Goal: Task Accomplishment & Management: Manage account settings

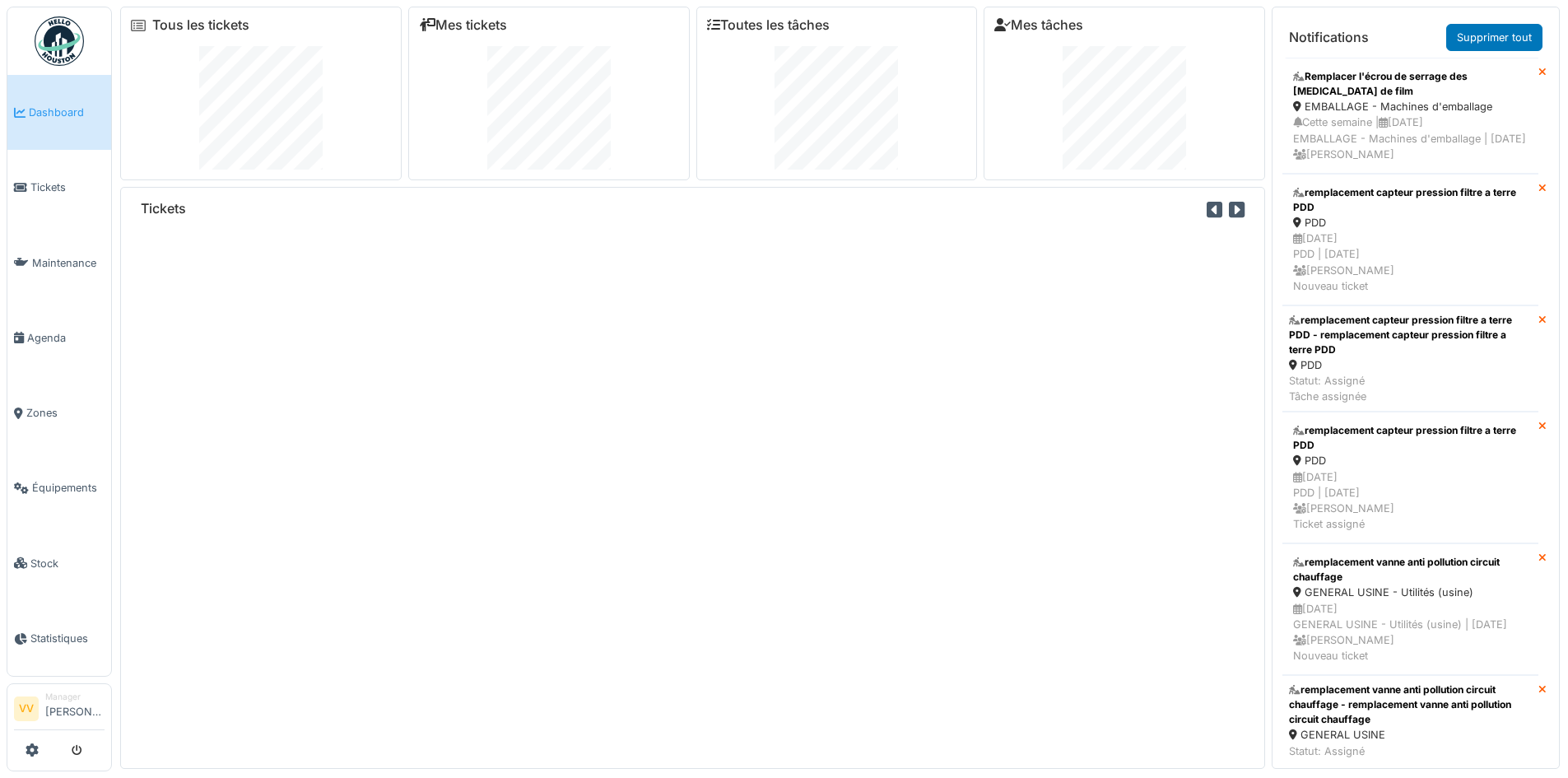
click at [27, 115] on li "Dashboard" at bounding box center [59, 111] width 91 height 15
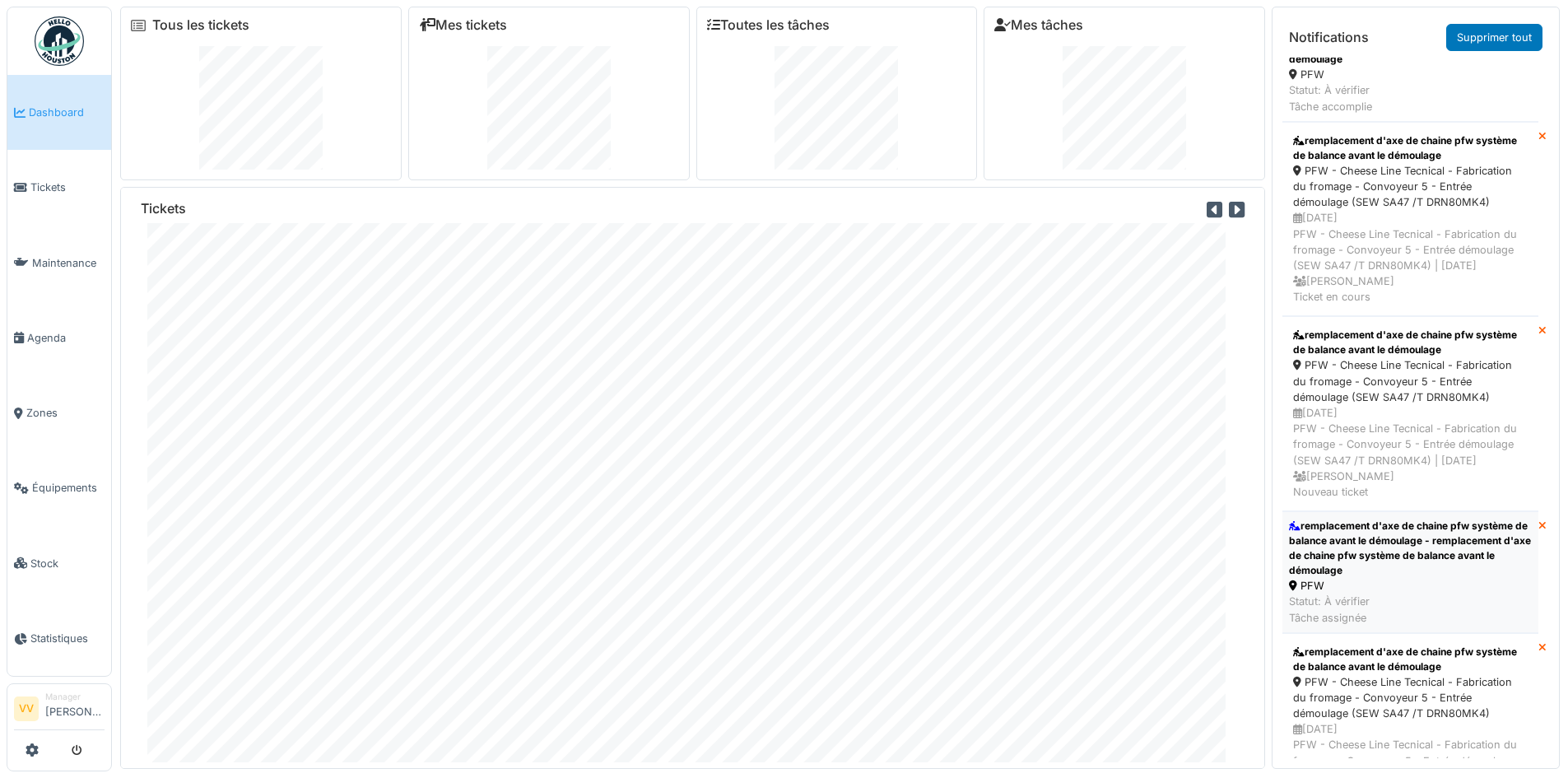
scroll to position [82, 0]
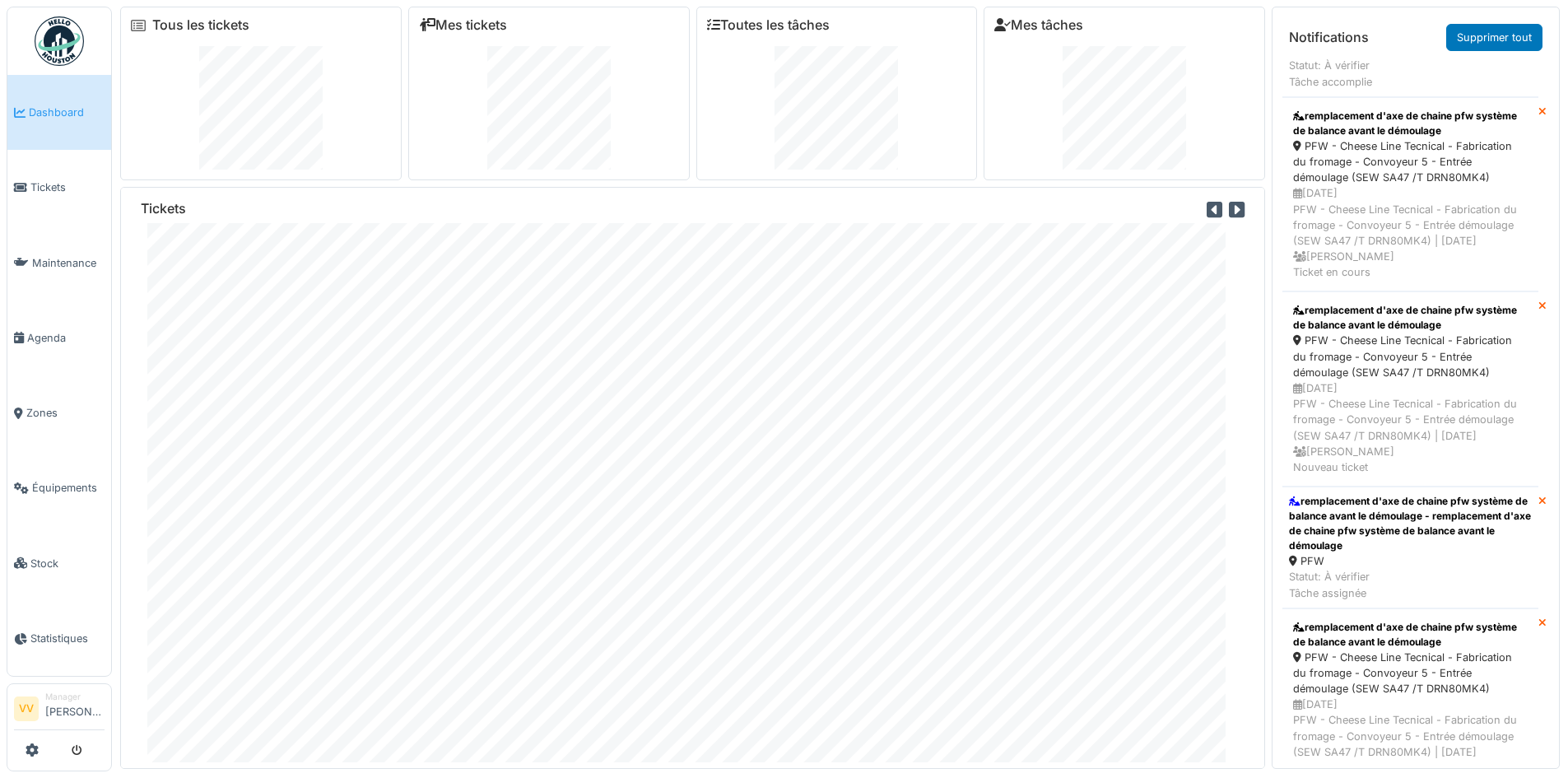
click at [78, 115] on span "Dashboard" at bounding box center [67, 111] width 76 height 15
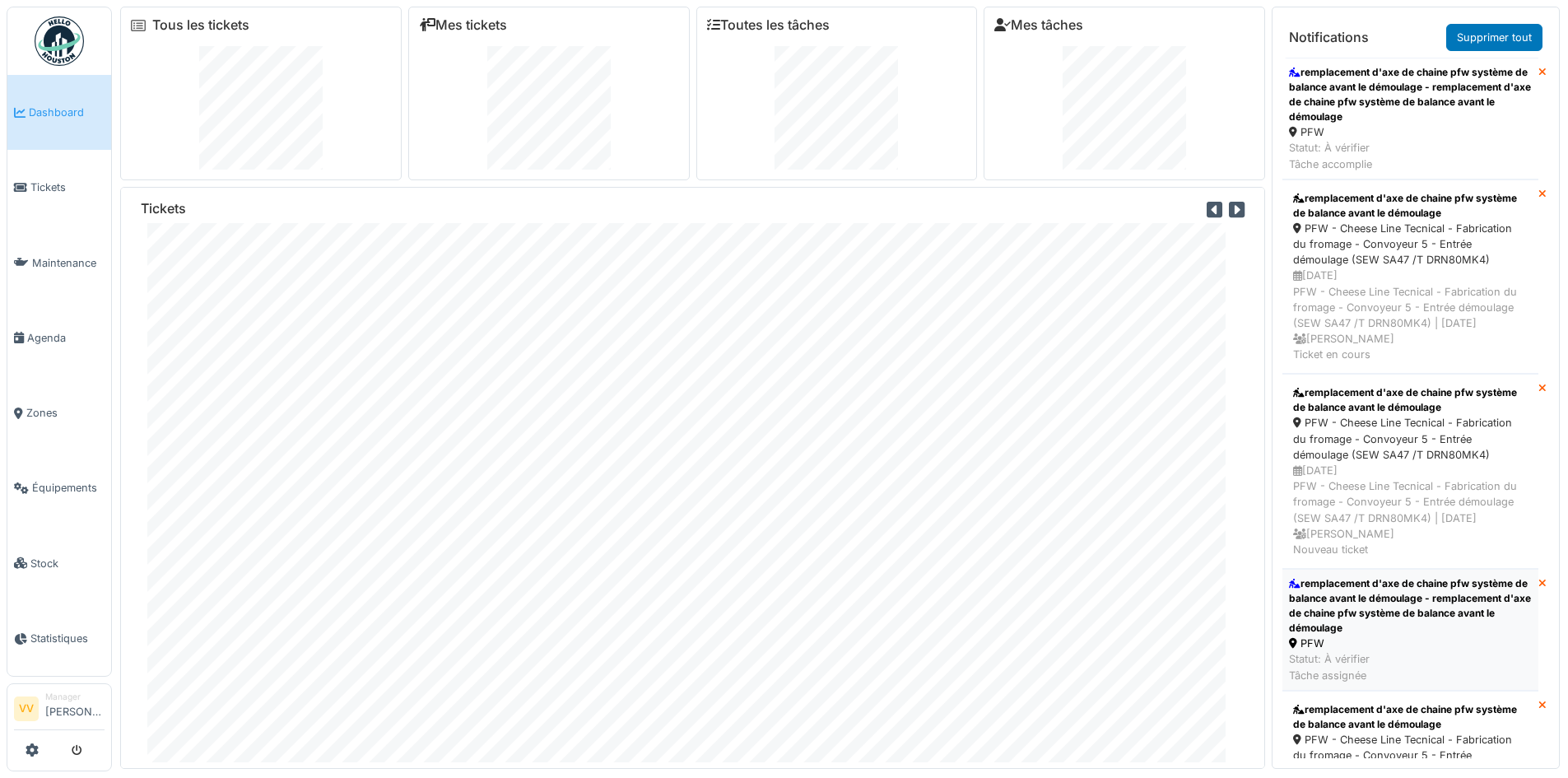
click at [1440, 613] on div "remplacement d'axe de chaine pfw système de balance avant le démoulage - rempla…" at bounding box center [1410, 605] width 243 height 59
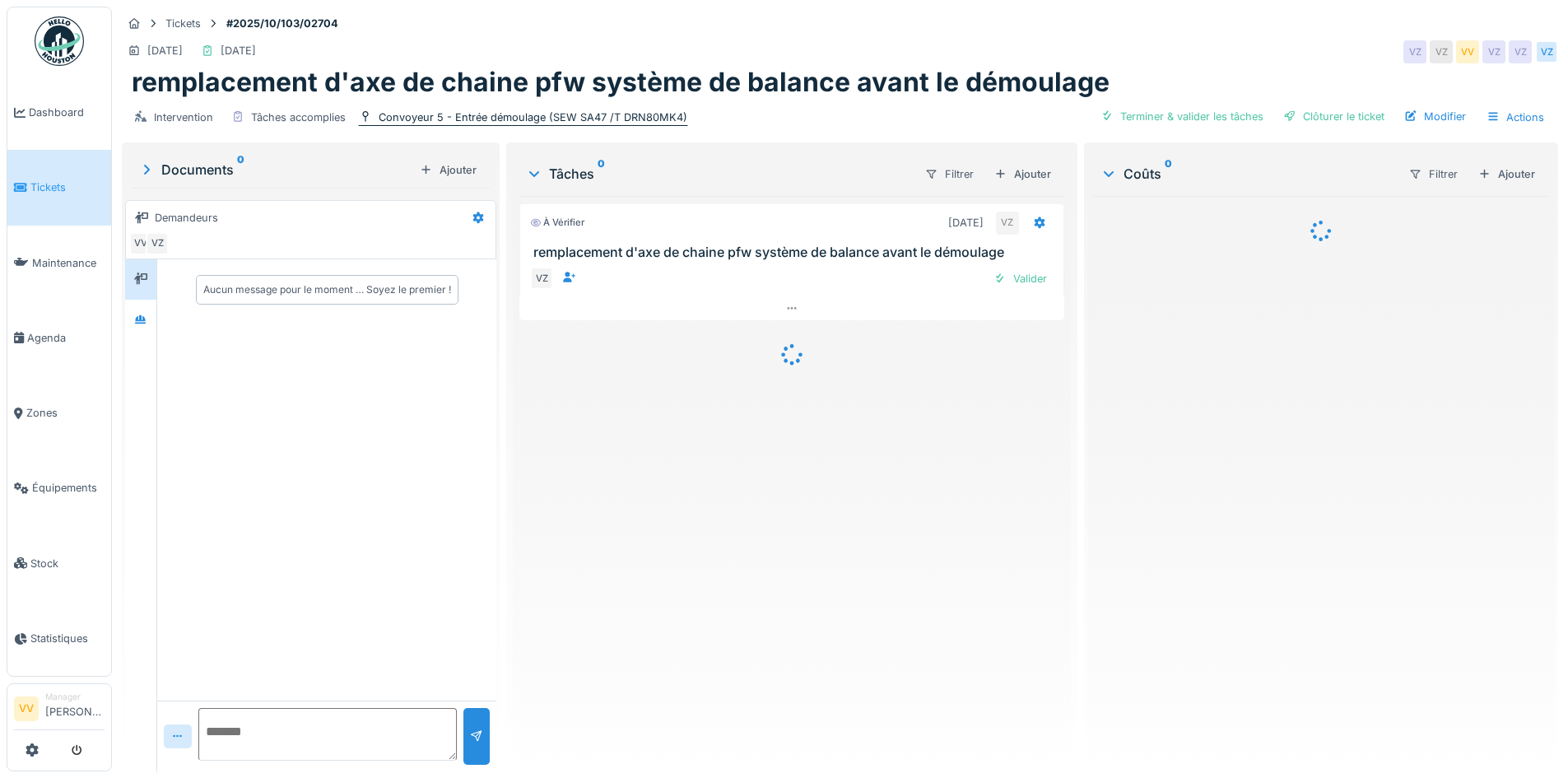
click at [554, 121] on div "Convoyeur 5 - Entrée démoulage (SEW SA47 /T DRN80MK4)" at bounding box center [532, 117] width 309 height 15
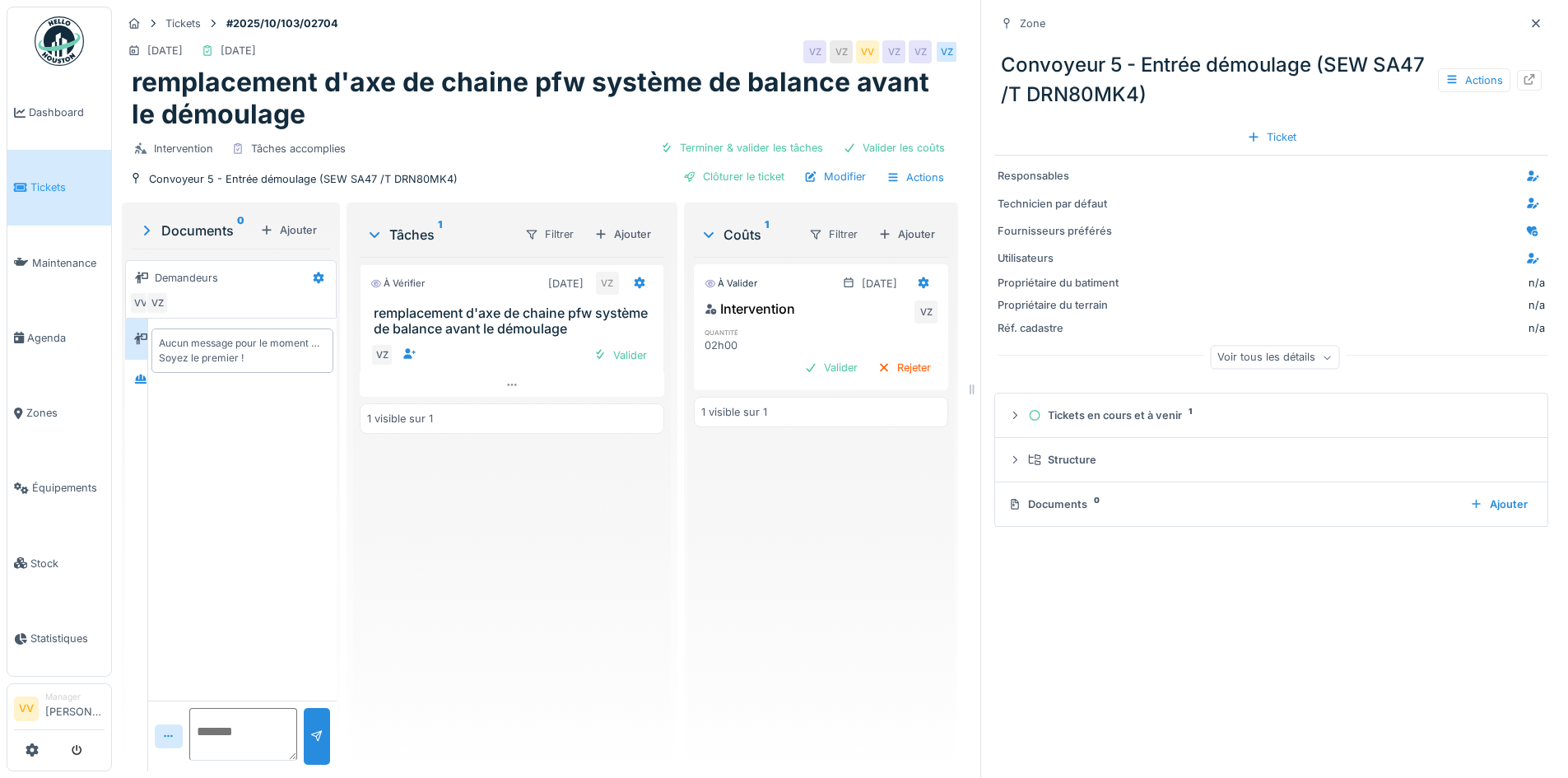
click at [1529, 24] on icon at bounding box center [1535, 24] width 14 height 11
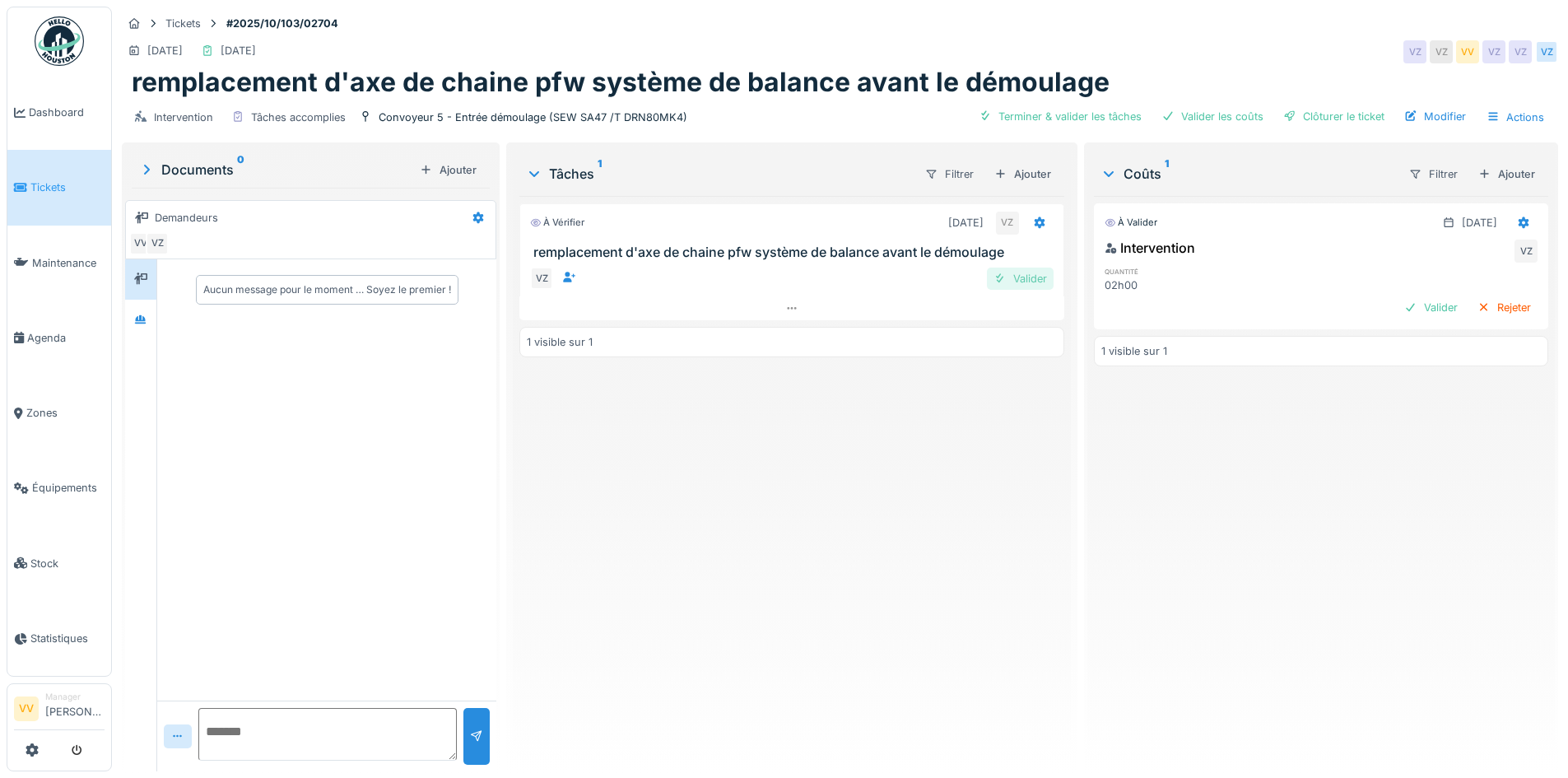
click at [1020, 278] on div "Valider" at bounding box center [1020, 278] width 67 height 23
click at [1413, 316] on div "Valider" at bounding box center [1431, 307] width 67 height 23
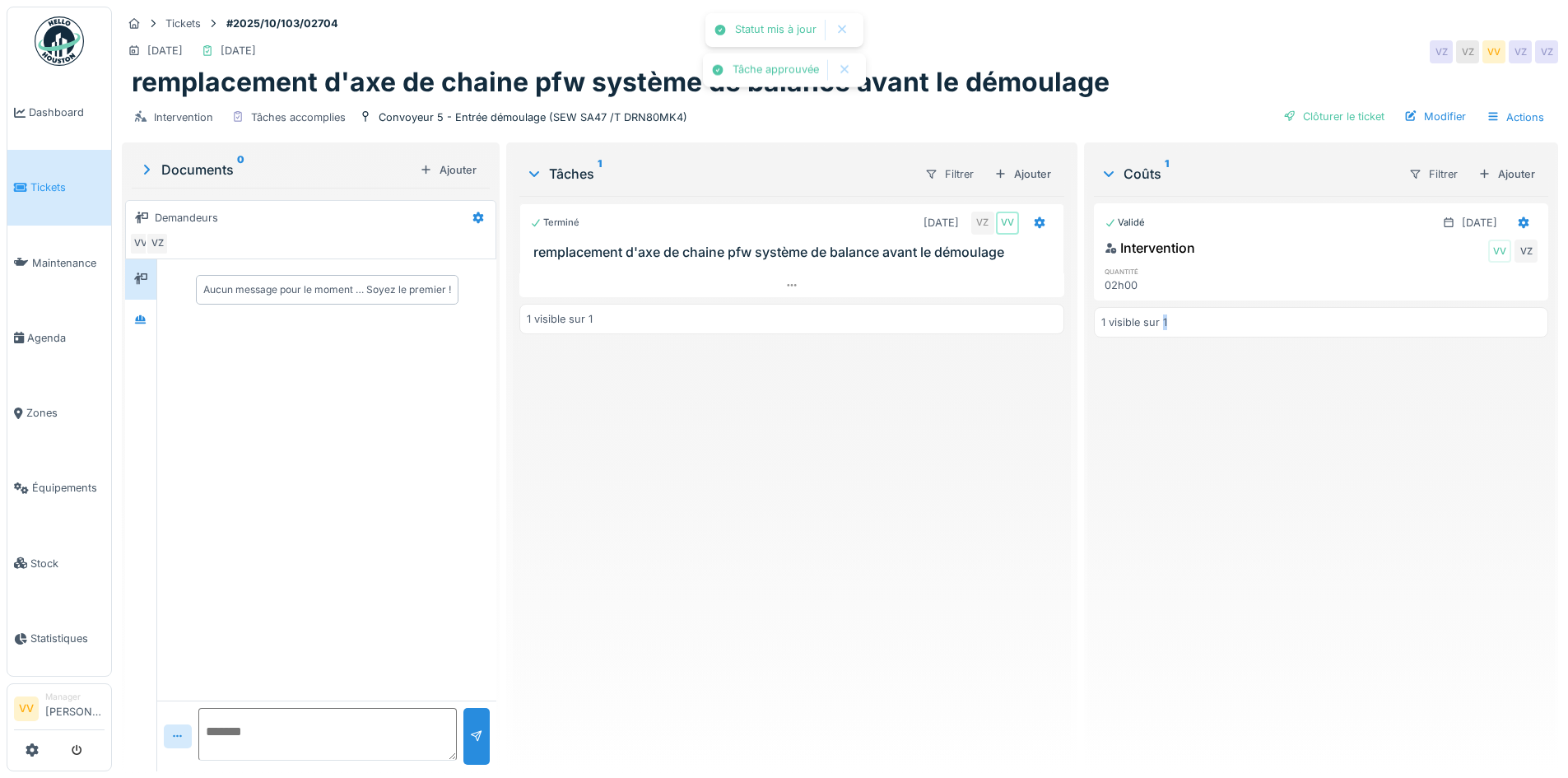
click at [1412, 316] on div "1 visible sur 1" at bounding box center [1321, 322] width 454 height 31
click at [1350, 120] on div "Clôturer le ticket" at bounding box center [1334, 116] width 114 height 23
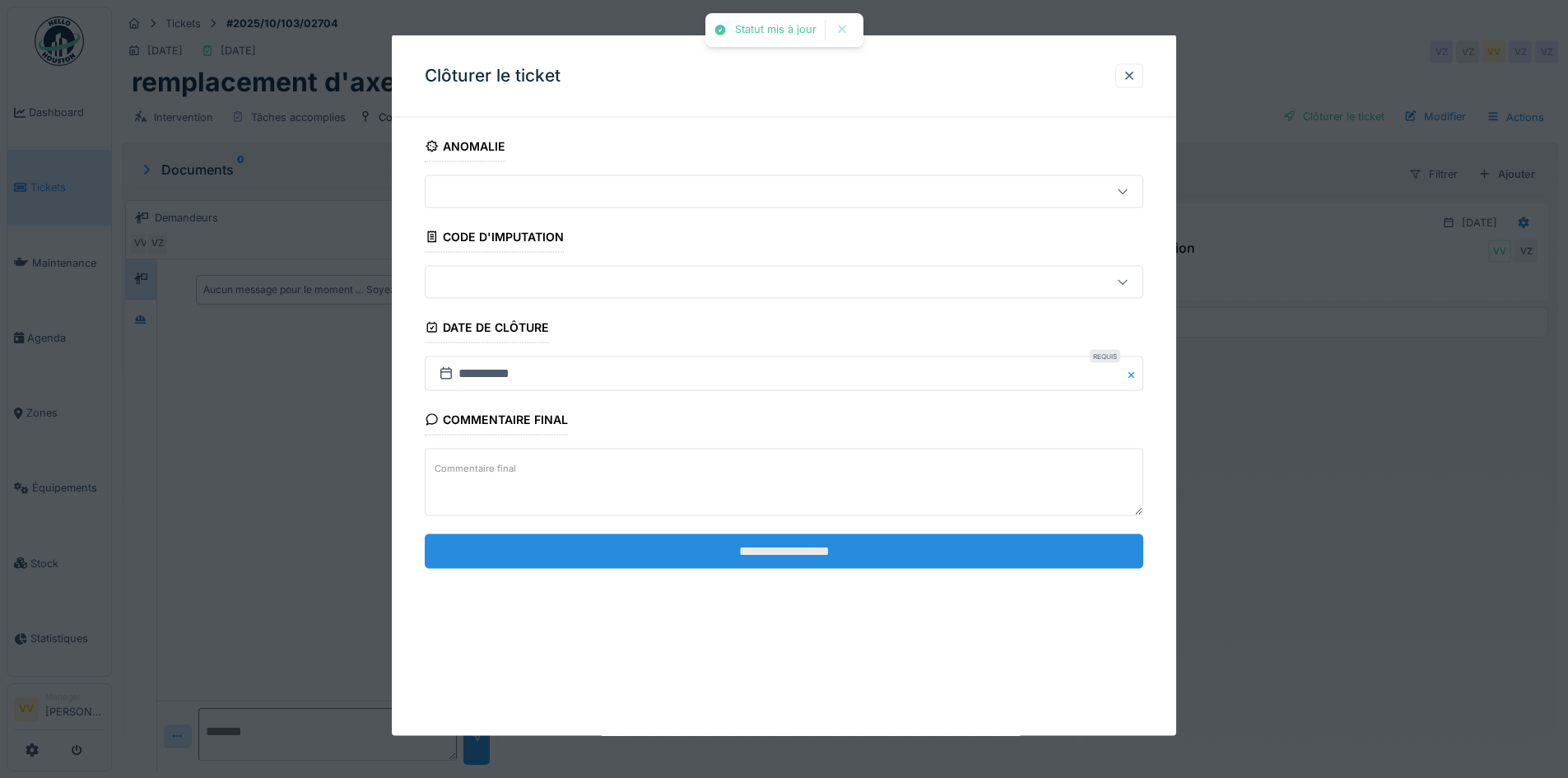
click at [875, 547] on input "**********" at bounding box center [784, 551] width 719 height 34
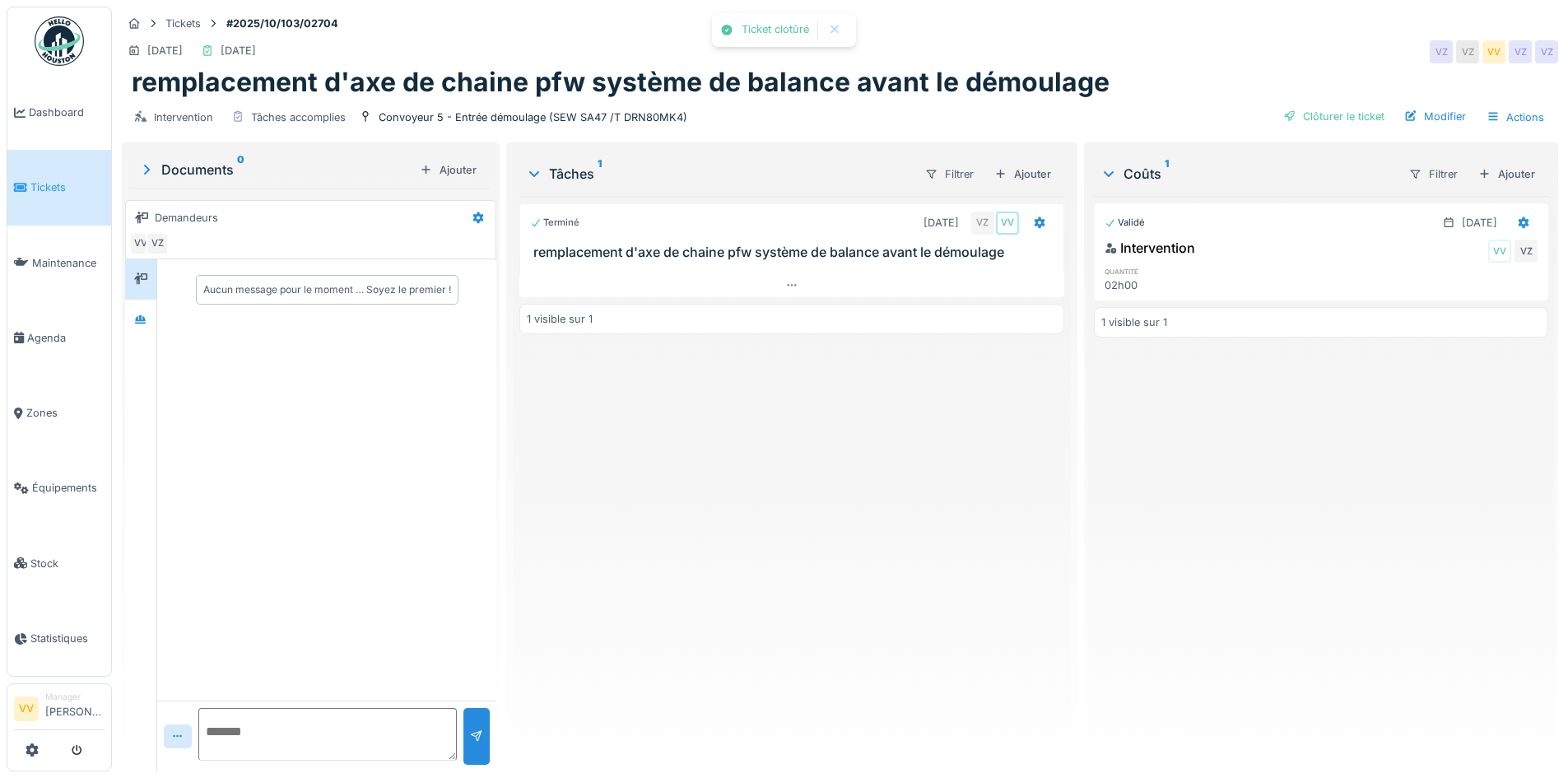
click at [695, 485] on div "Terminé 06/10/2025 VZ VV remplacement d'axe de chaine pfw système de balance av…" at bounding box center [791, 476] width 544 height 562
click at [71, 117] on span "Dashboard" at bounding box center [67, 111] width 76 height 15
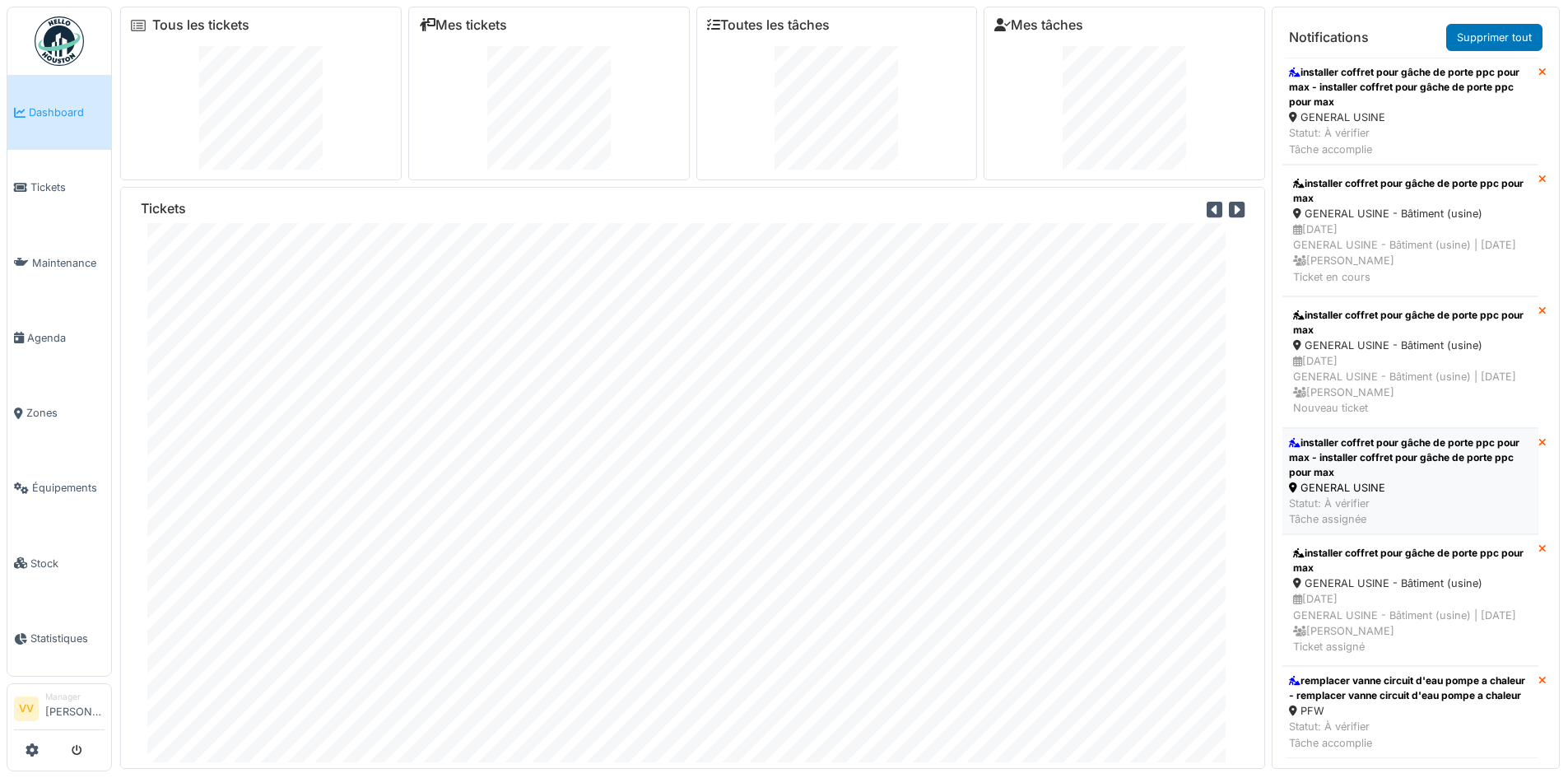
click at [1424, 480] on div "installer coffret pour gâche de porte ppc pour max - installer coffret pour gâc…" at bounding box center [1410, 457] width 243 height 44
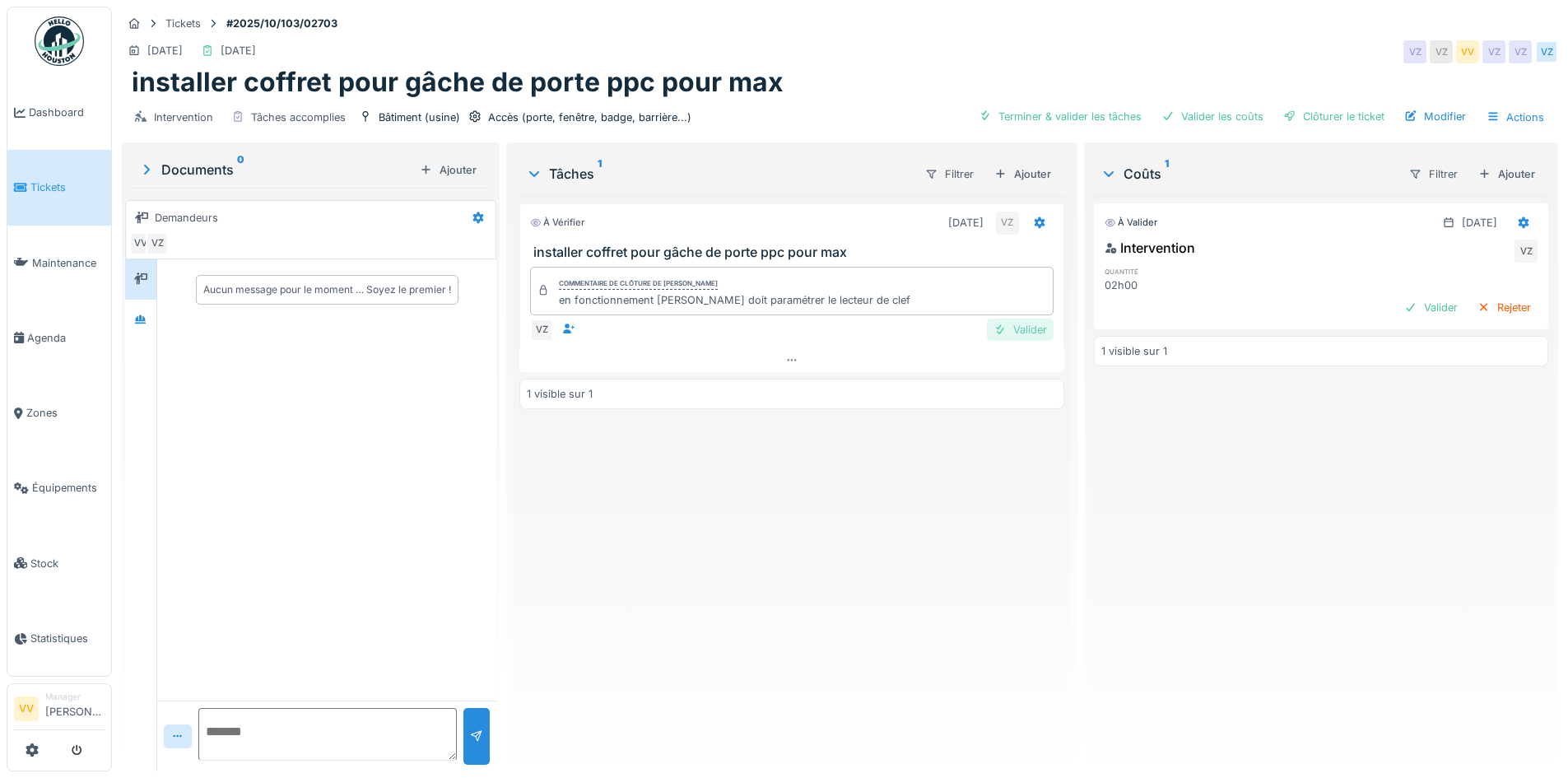
click at [1031, 331] on div "Valider" at bounding box center [1020, 330] width 67 height 23
click at [1398, 307] on div "Valider" at bounding box center [1431, 307] width 67 height 23
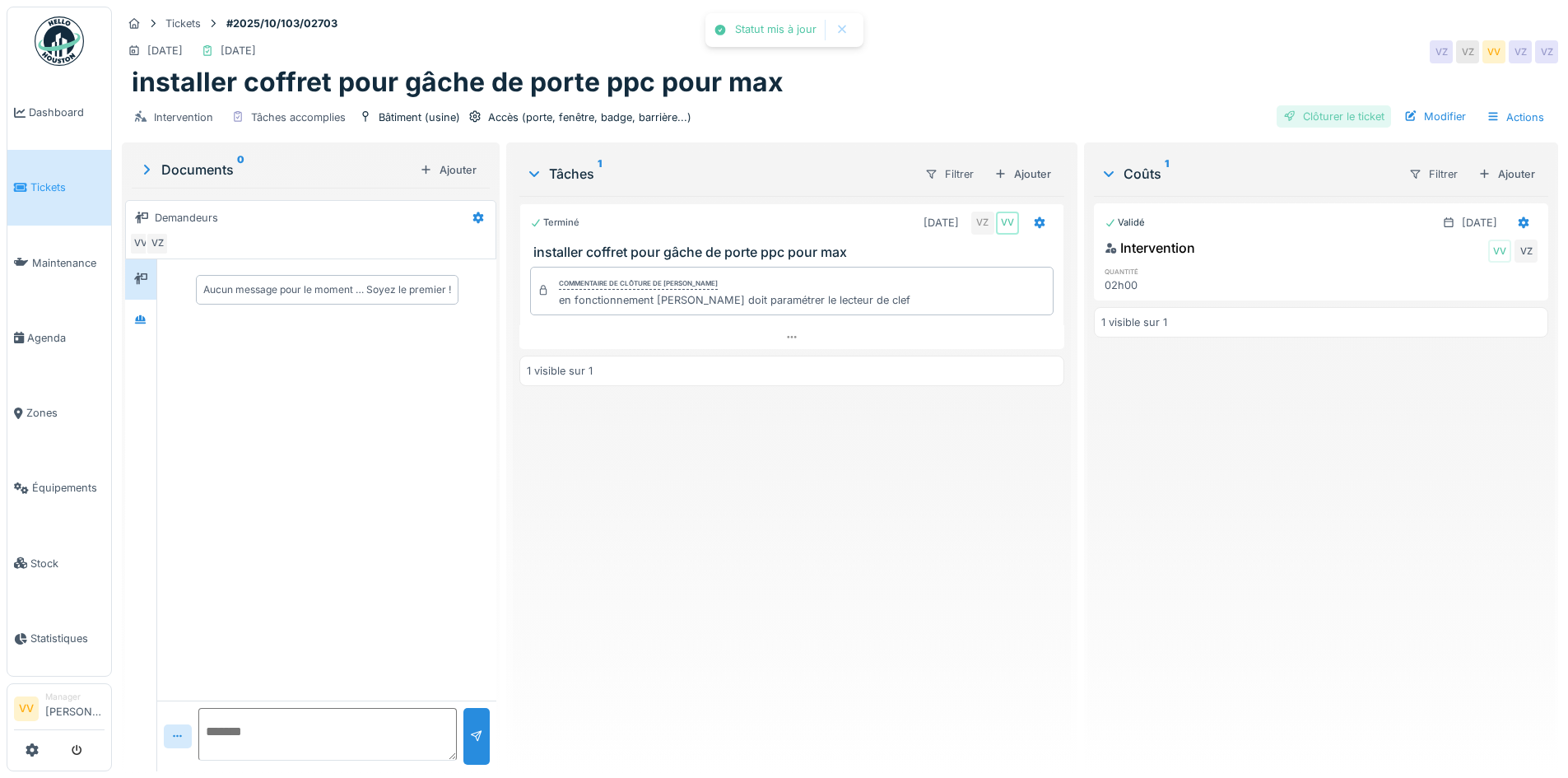
click at [1343, 108] on div "Clôturer le ticket" at bounding box center [1334, 116] width 114 height 23
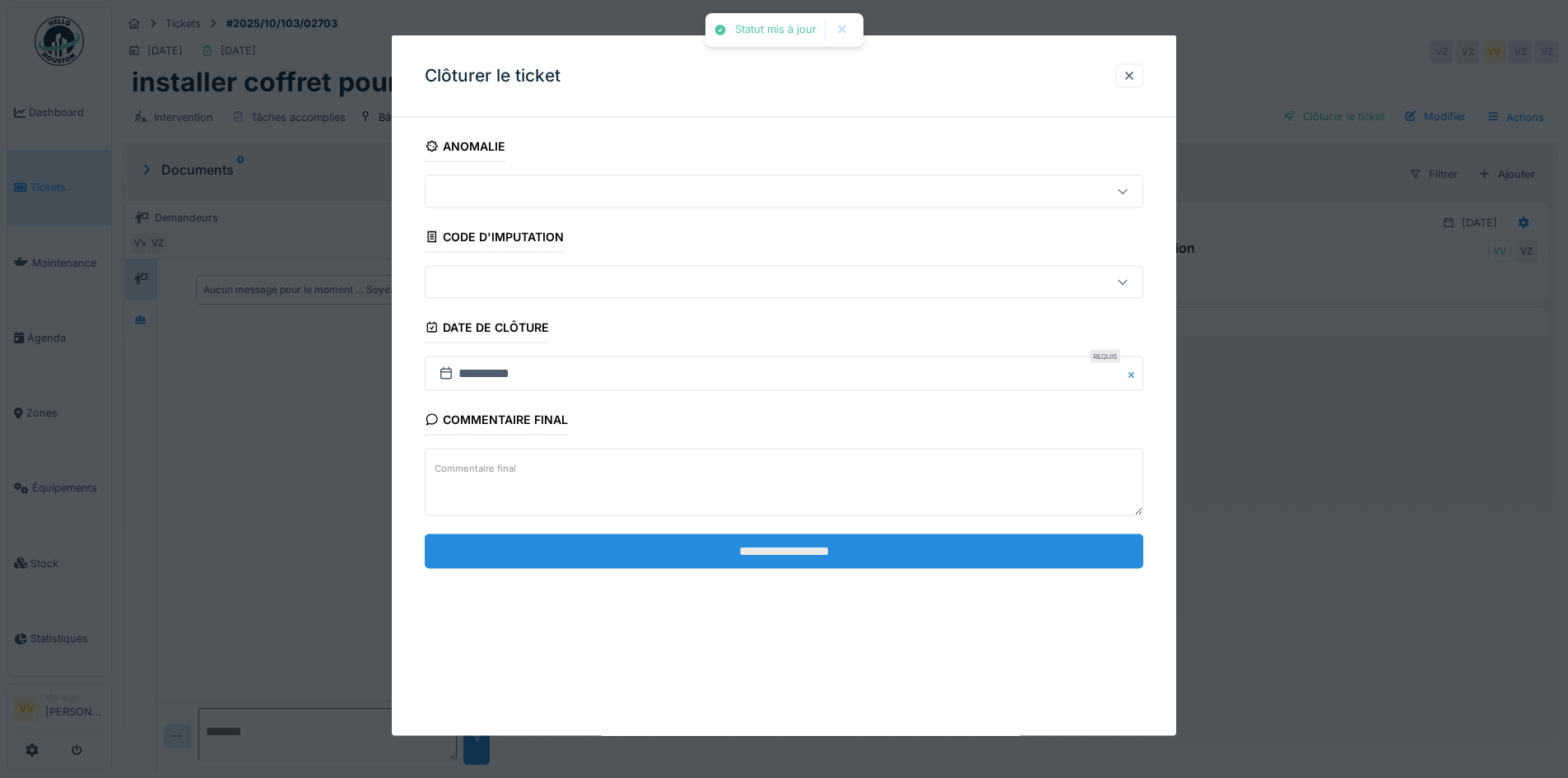
click at [835, 543] on input "**********" at bounding box center [784, 551] width 719 height 34
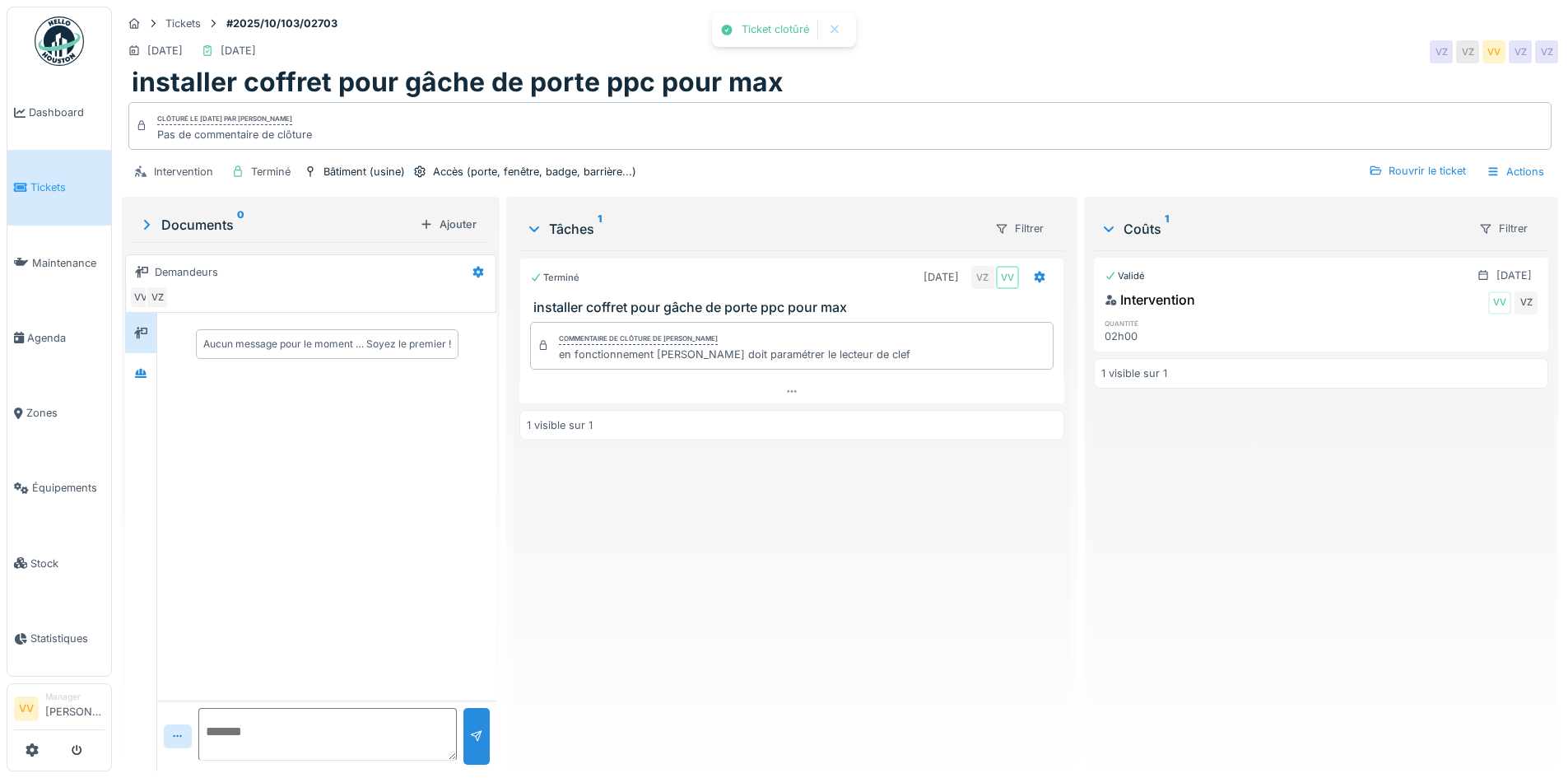
click at [846, 620] on div "Terminé 06/10/2025 VZ VV installer coffret pour gâche de porte ppc pour max Com…" at bounding box center [791, 504] width 544 height 508
click at [38, 183] on span "Tickets" at bounding box center [68, 187] width 74 height 15
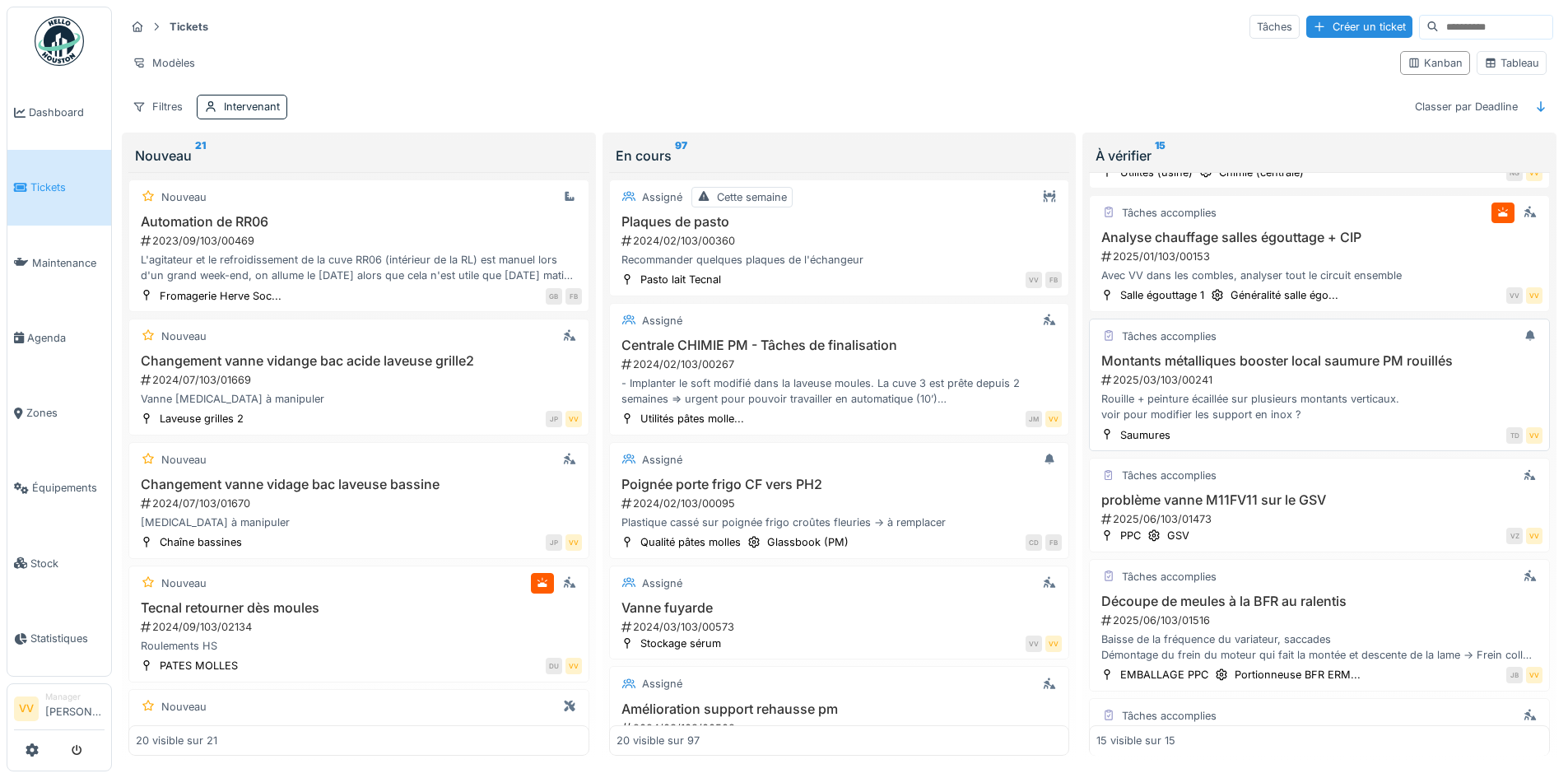
scroll to position [165, 0]
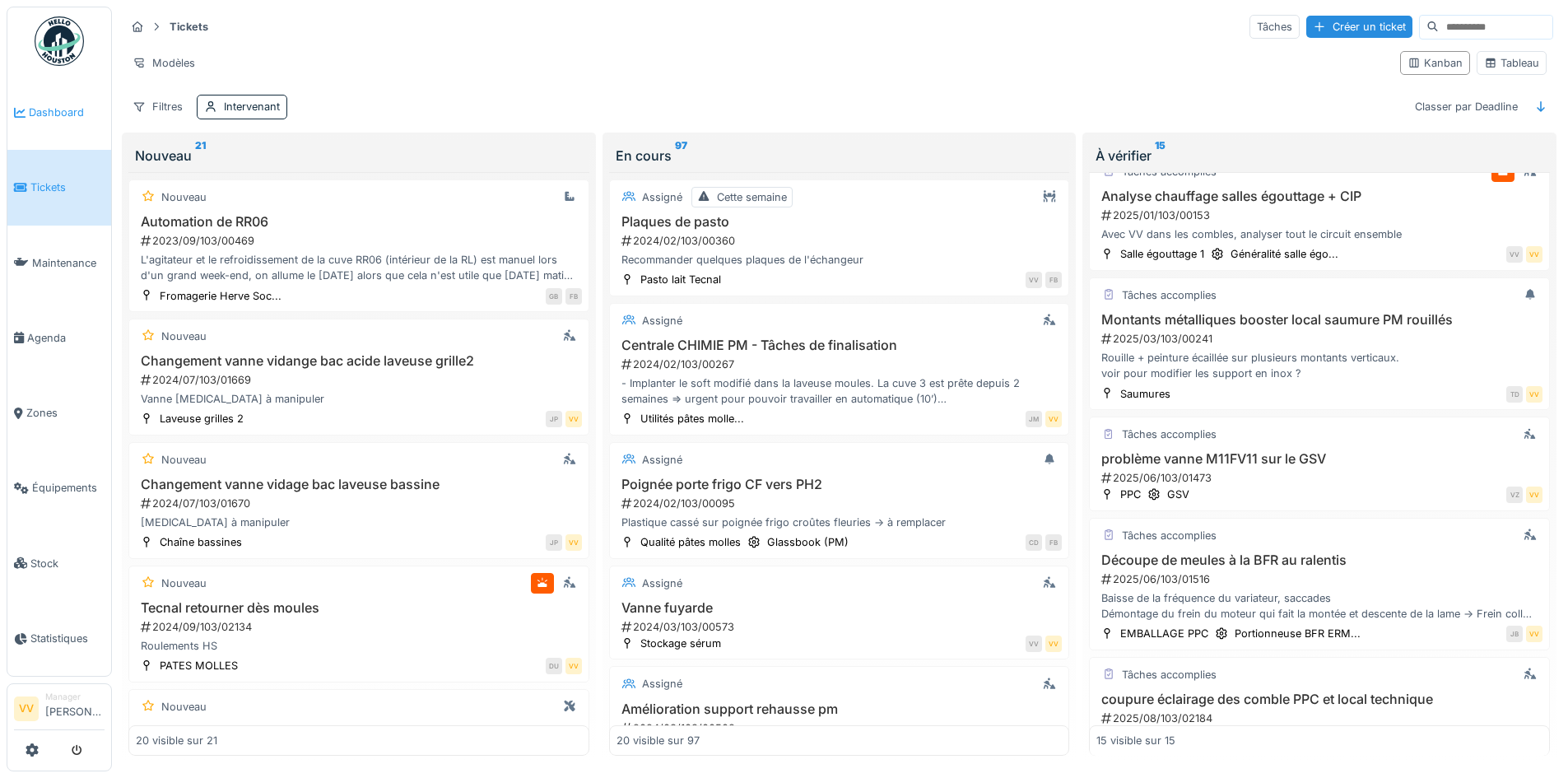
click at [56, 98] on link "Dashboard" at bounding box center [59, 112] width 104 height 75
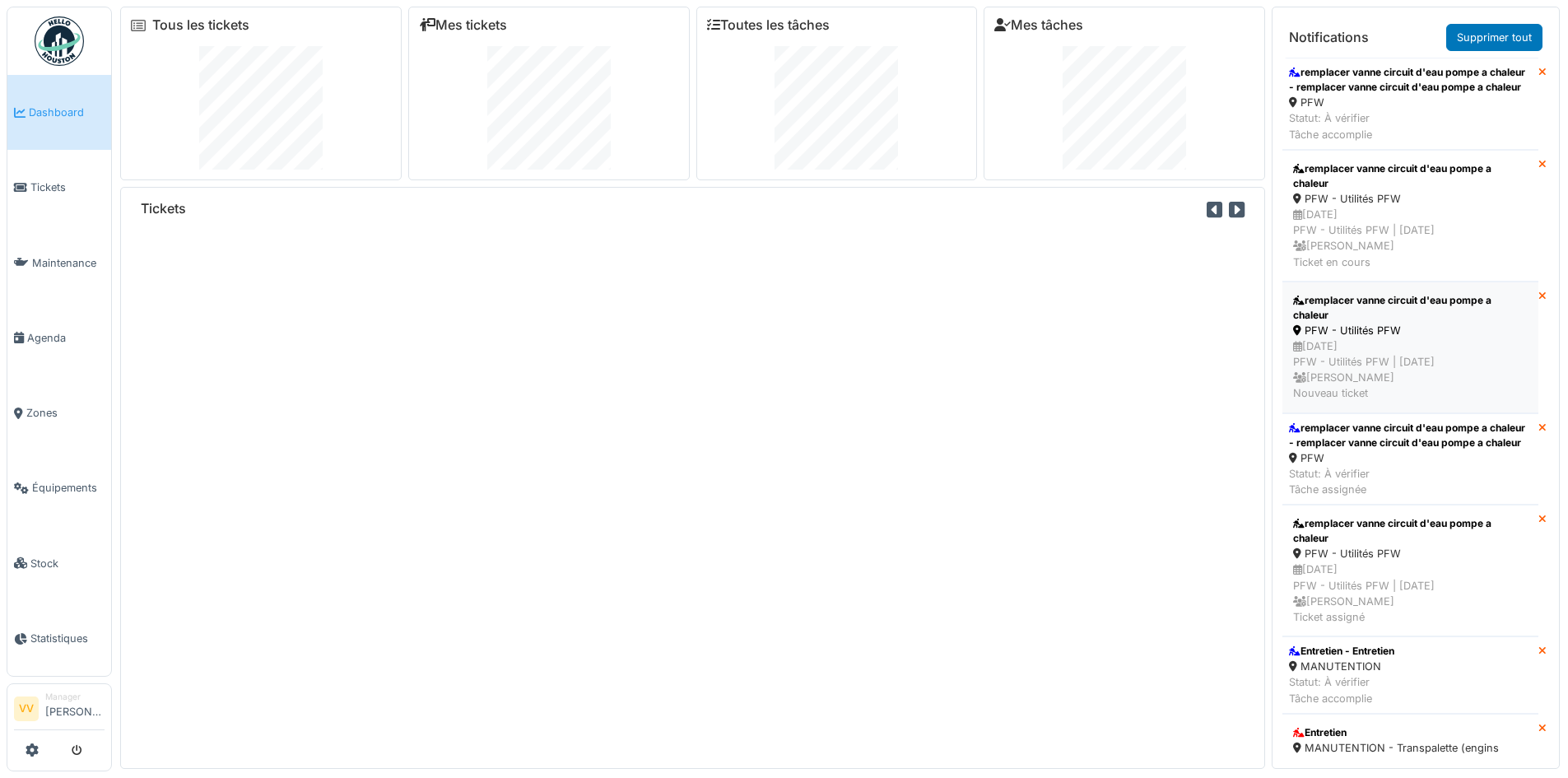
scroll to position [82, 0]
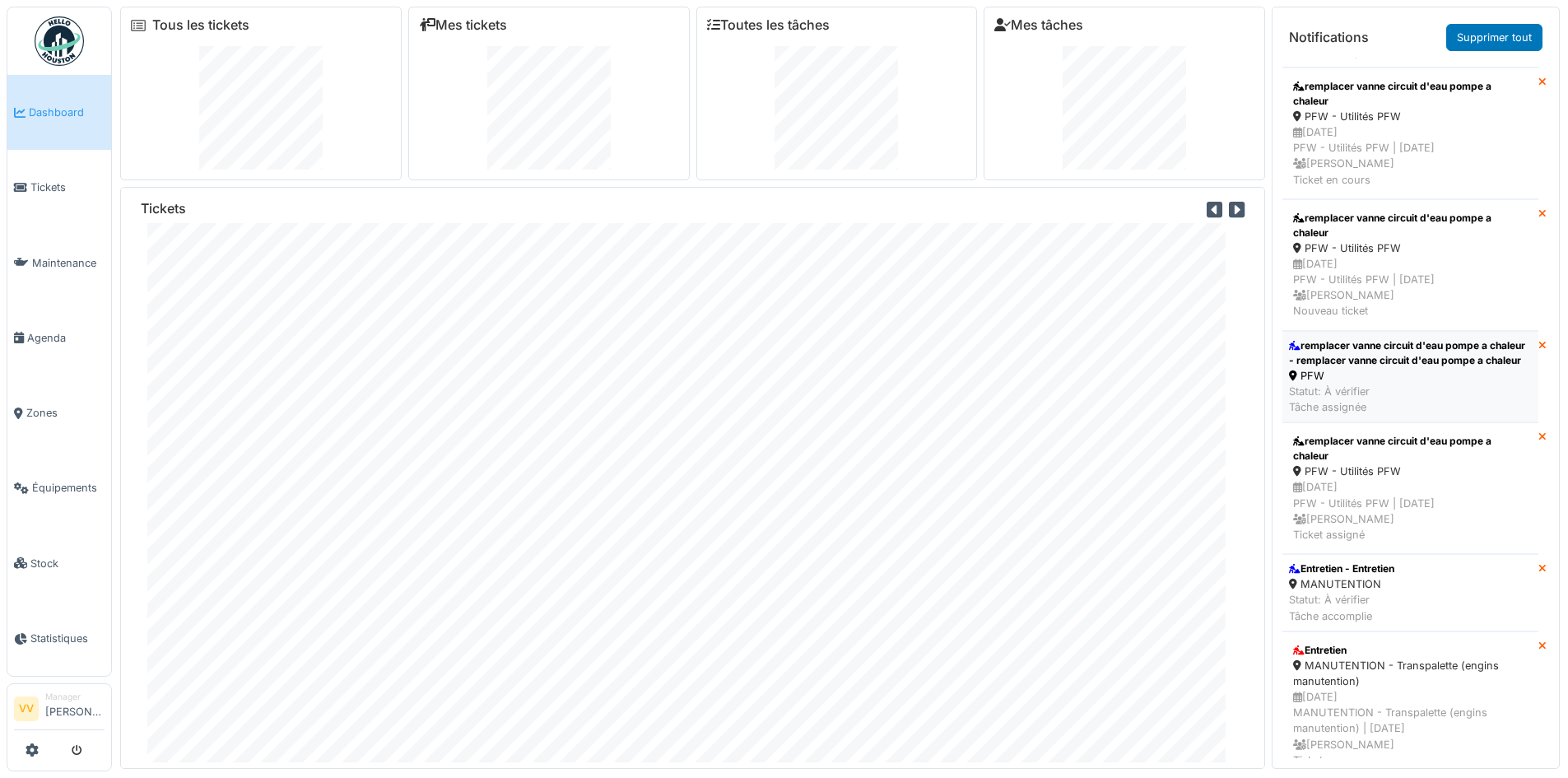
click at [1412, 368] on div "remplacer vanne circuit d'eau pompe a chaleur - remplacer vanne circuit d'eau p…" at bounding box center [1410, 353] width 243 height 30
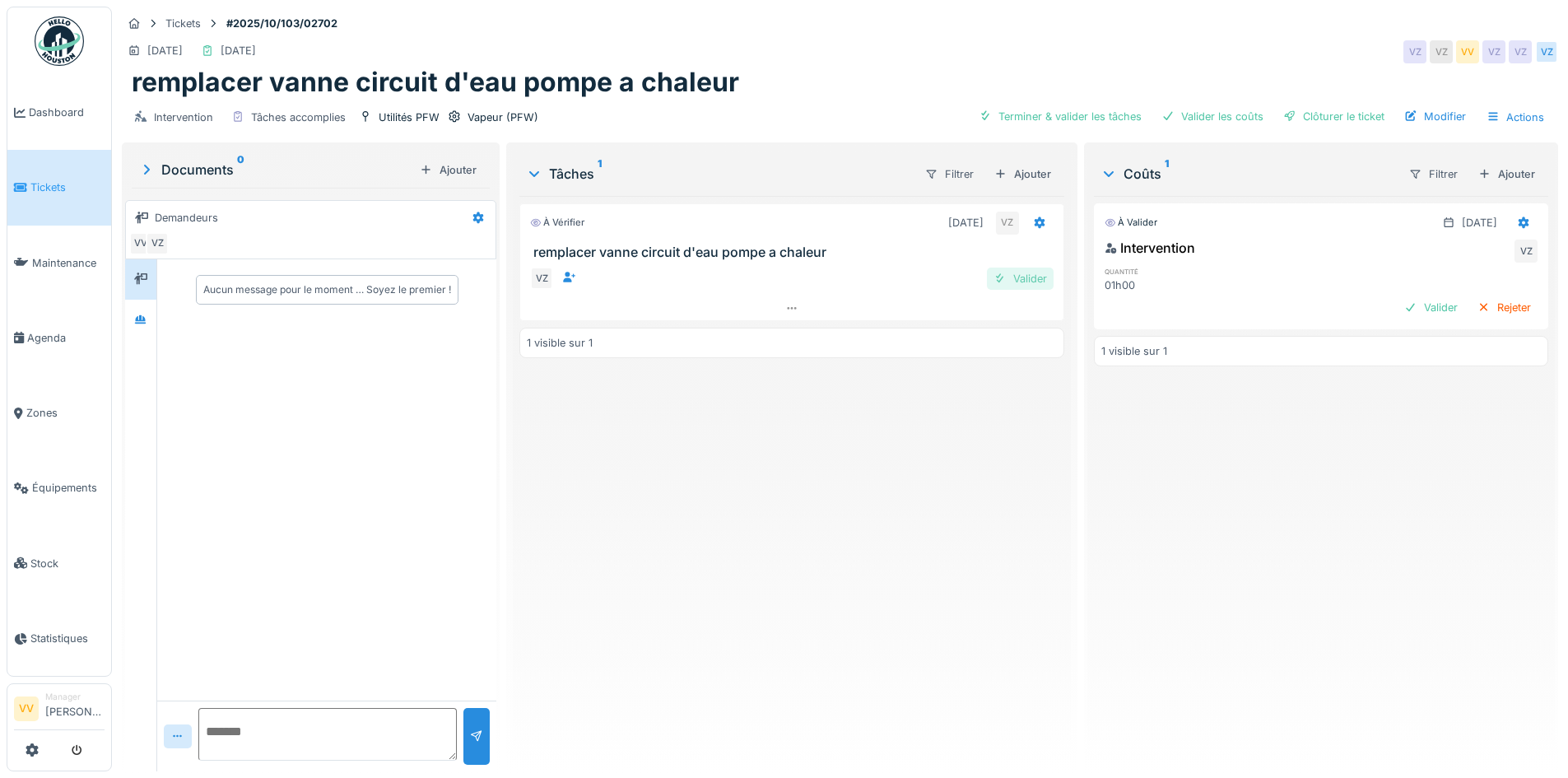
click at [1029, 283] on div "Valider" at bounding box center [1020, 278] width 67 height 23
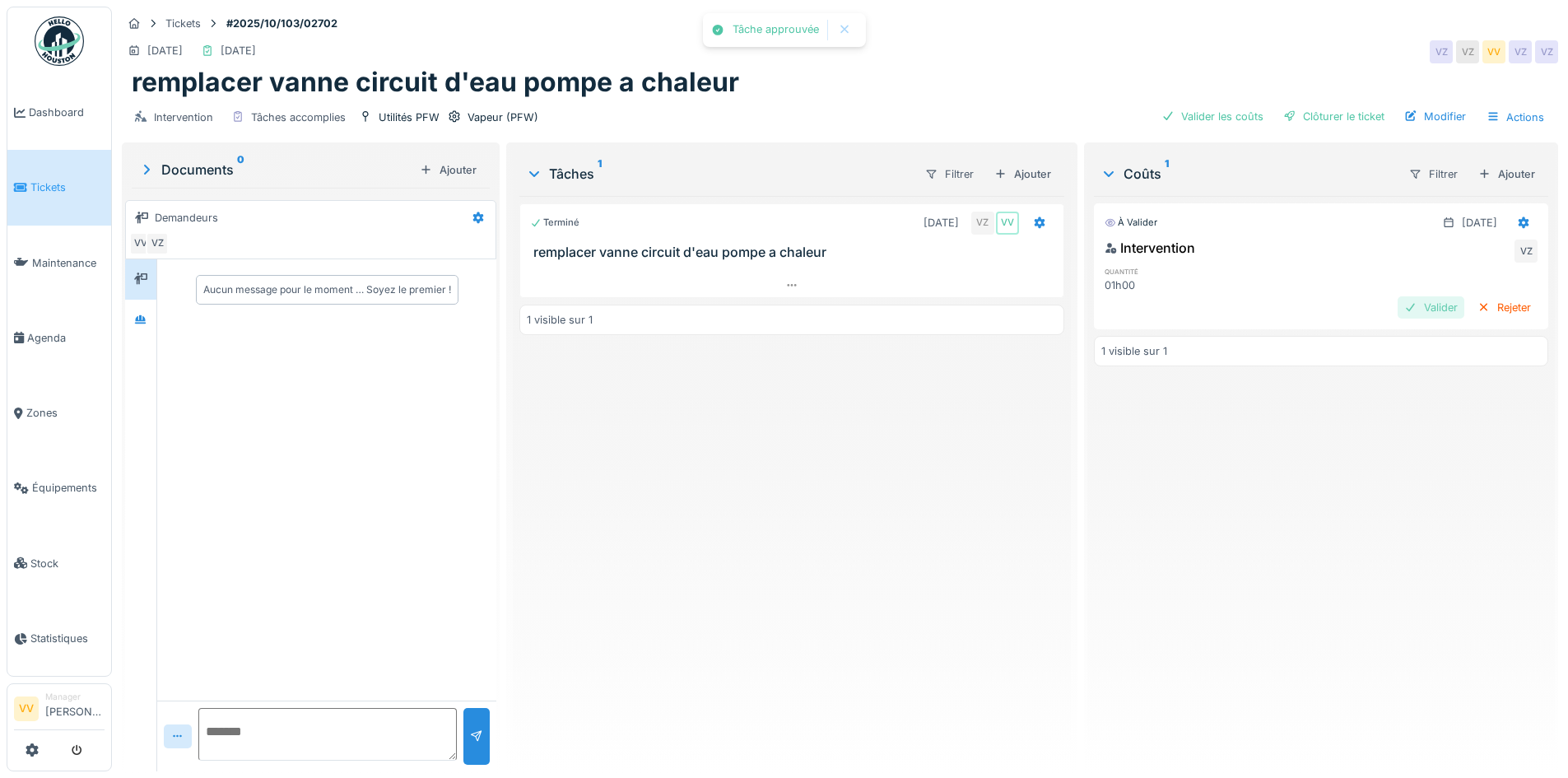
click at [1401, 316] on div "Valider" at bounding box center [1431, 307] width 67 height 23
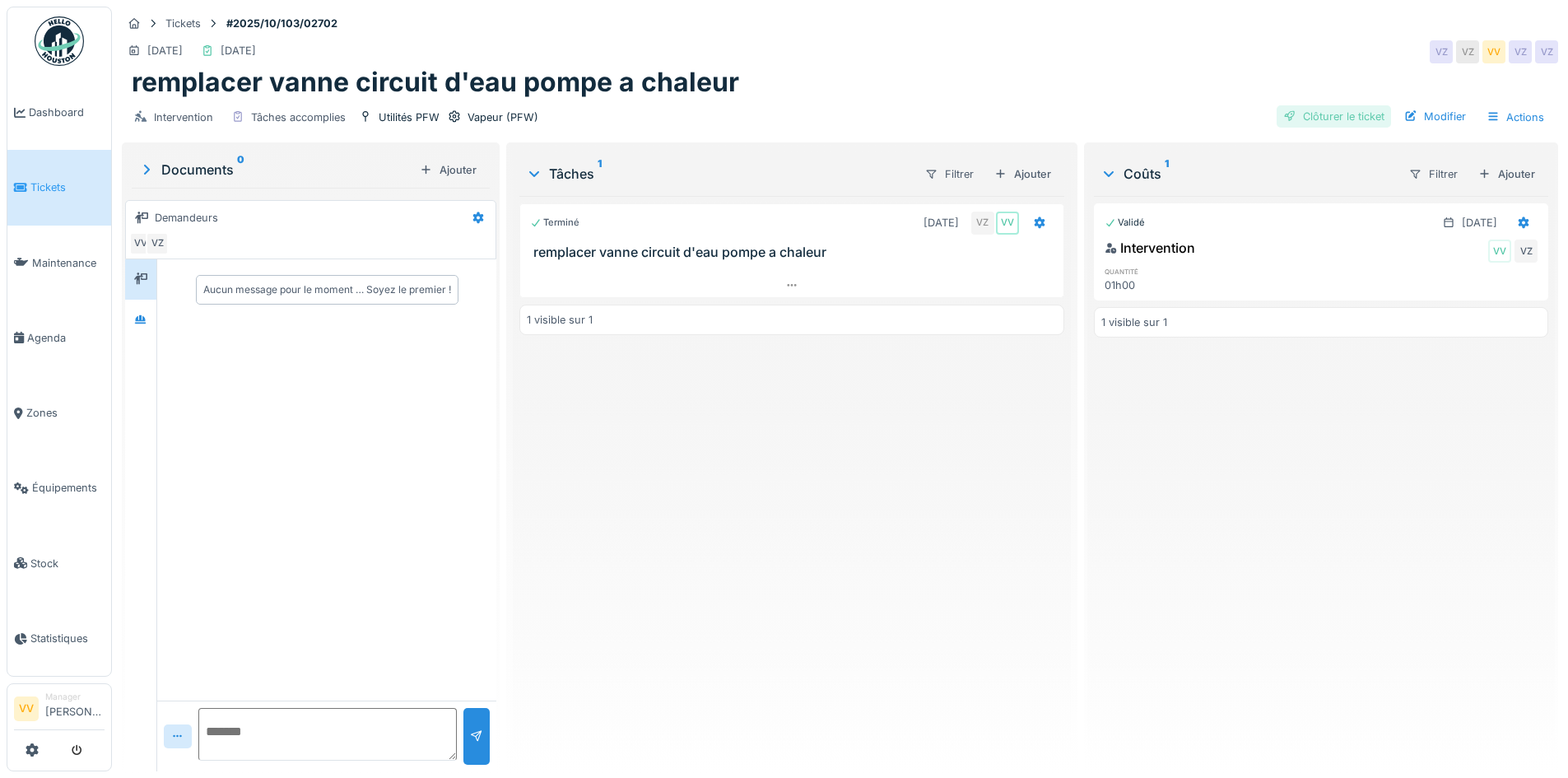
click at [1333, 115] on div "Clôturer le ticket" at bounding box center [1334, 116] width 114 height 23
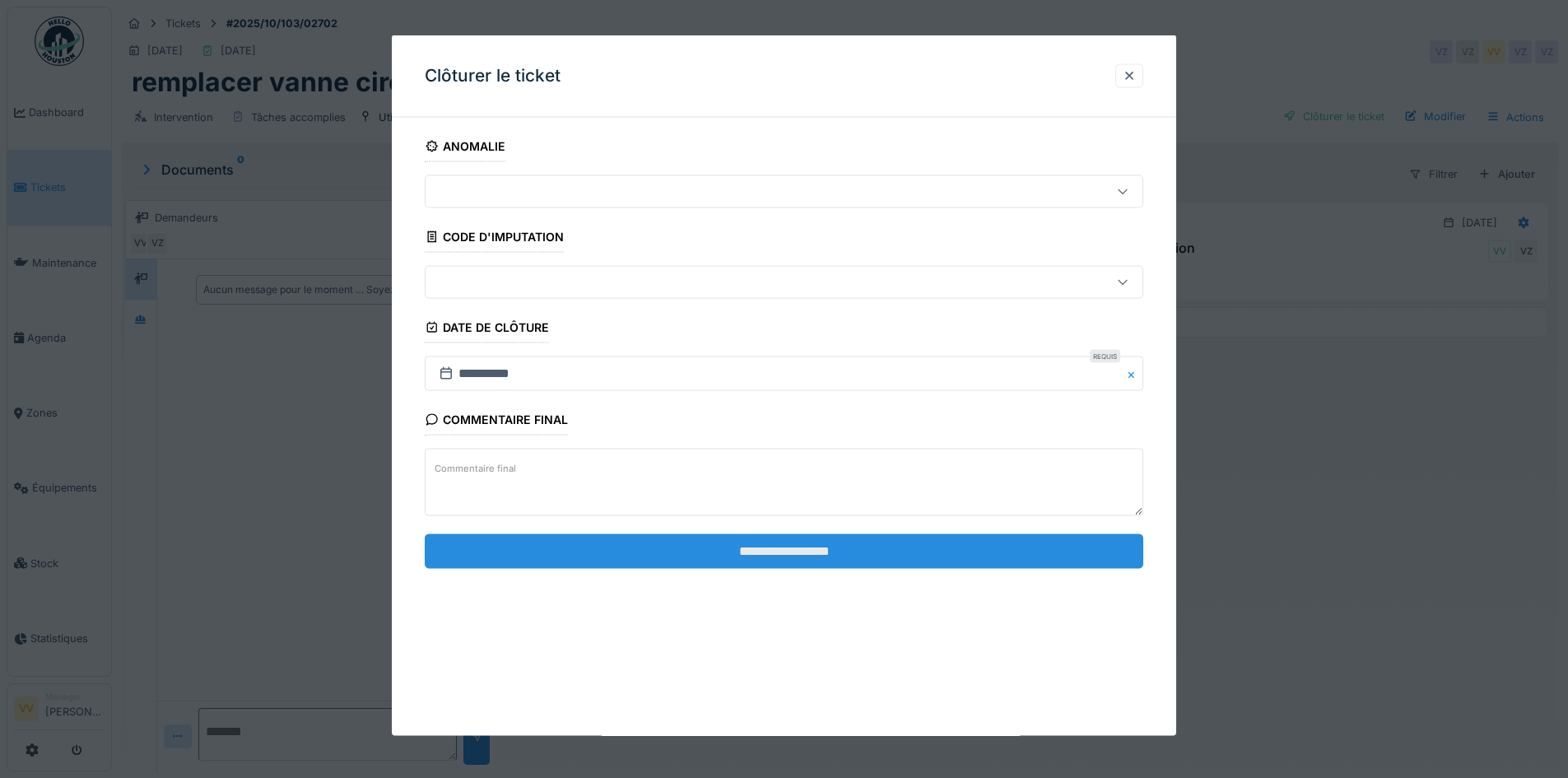
click at [907, 551] on input "**********" at bounding box center [784, 551] width 719 height 34
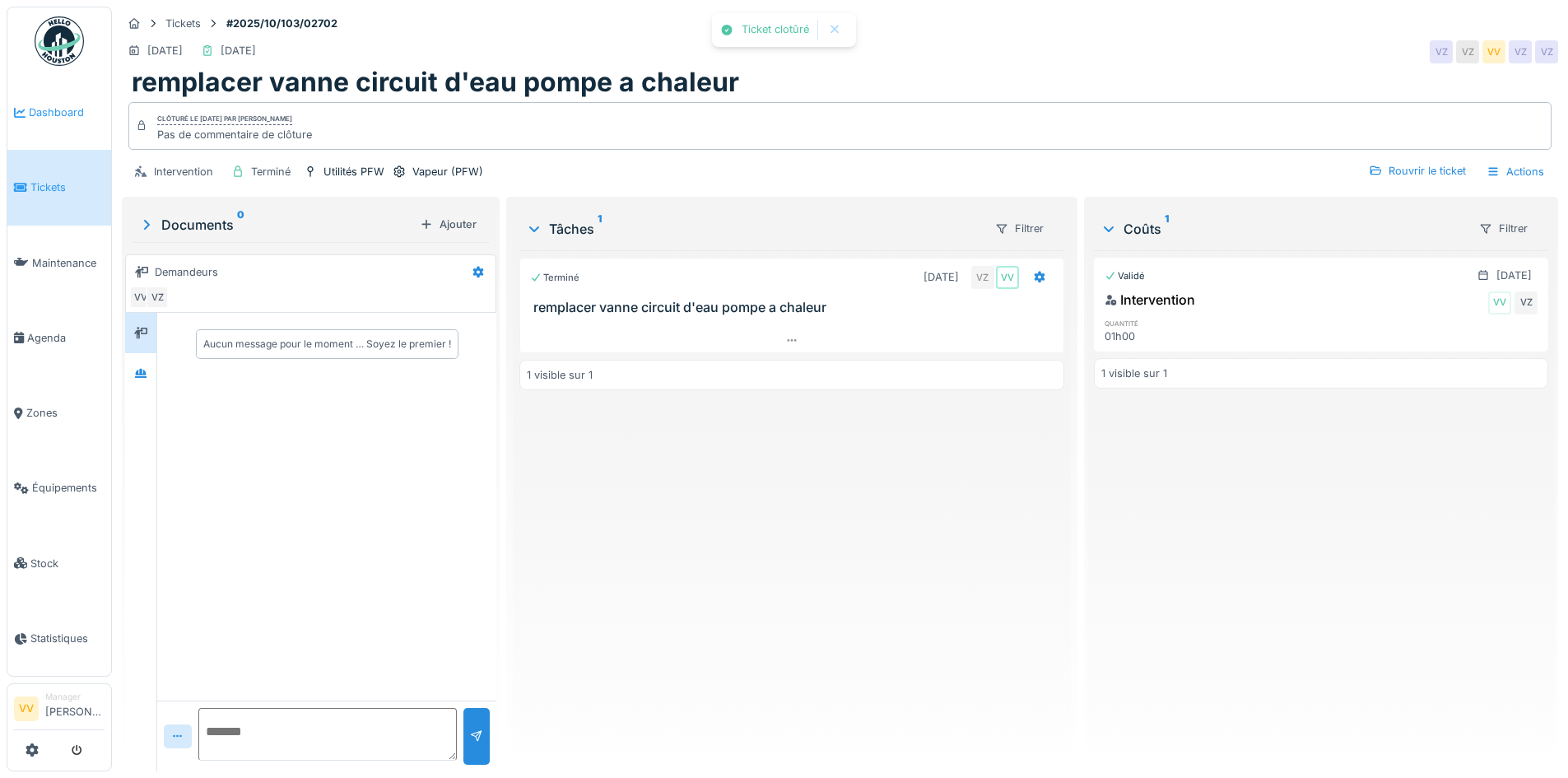
click at [48, 120] on link "Dashboard" at bounding box center [59, 112] width 104 height 75
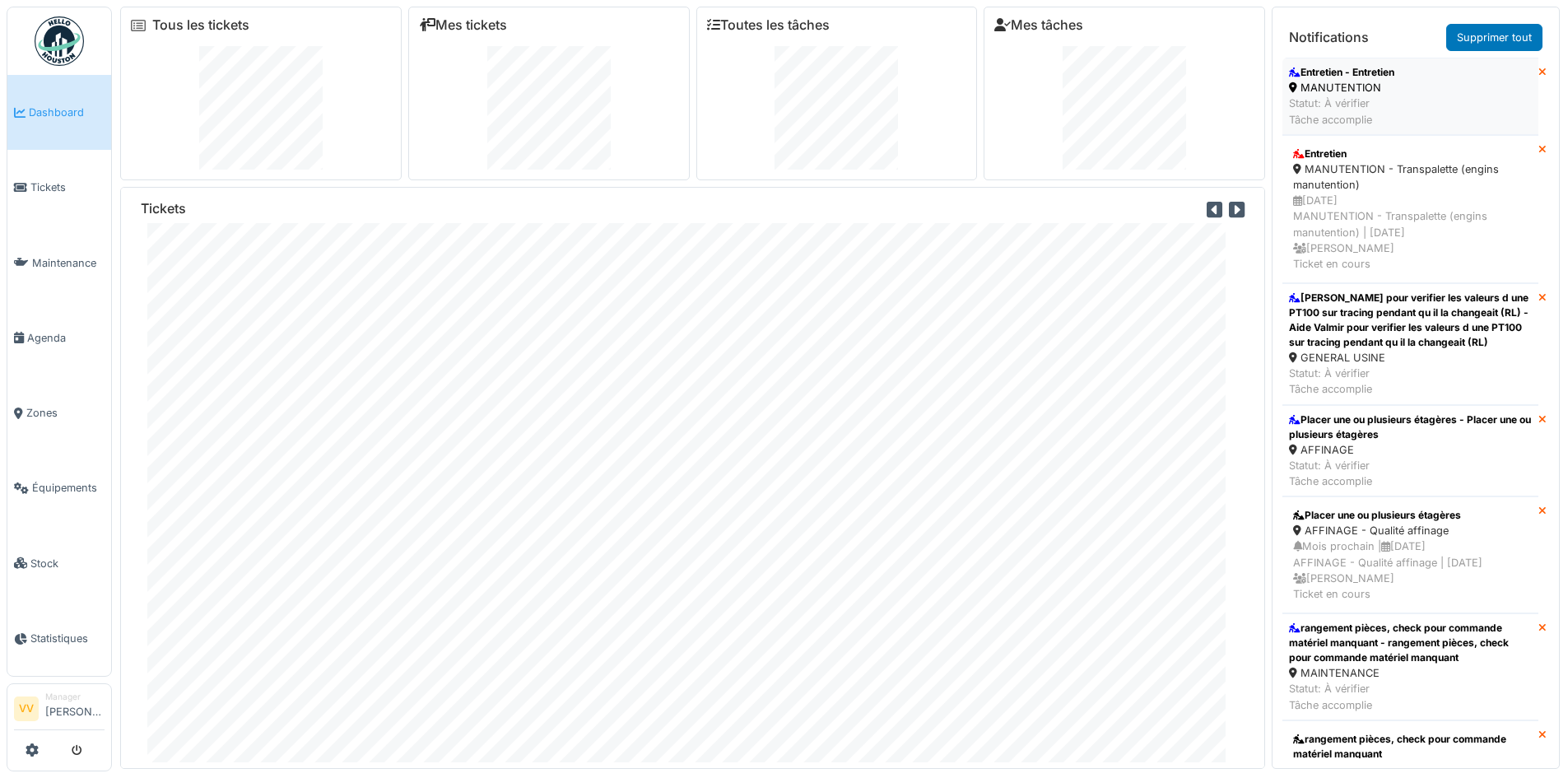
click at [1447, 77] on li "Entretien - Entretien MANUTENTION Statut: À vérifier Tâche accomplie" at bounding box center [1410, 96] width 256 height 77
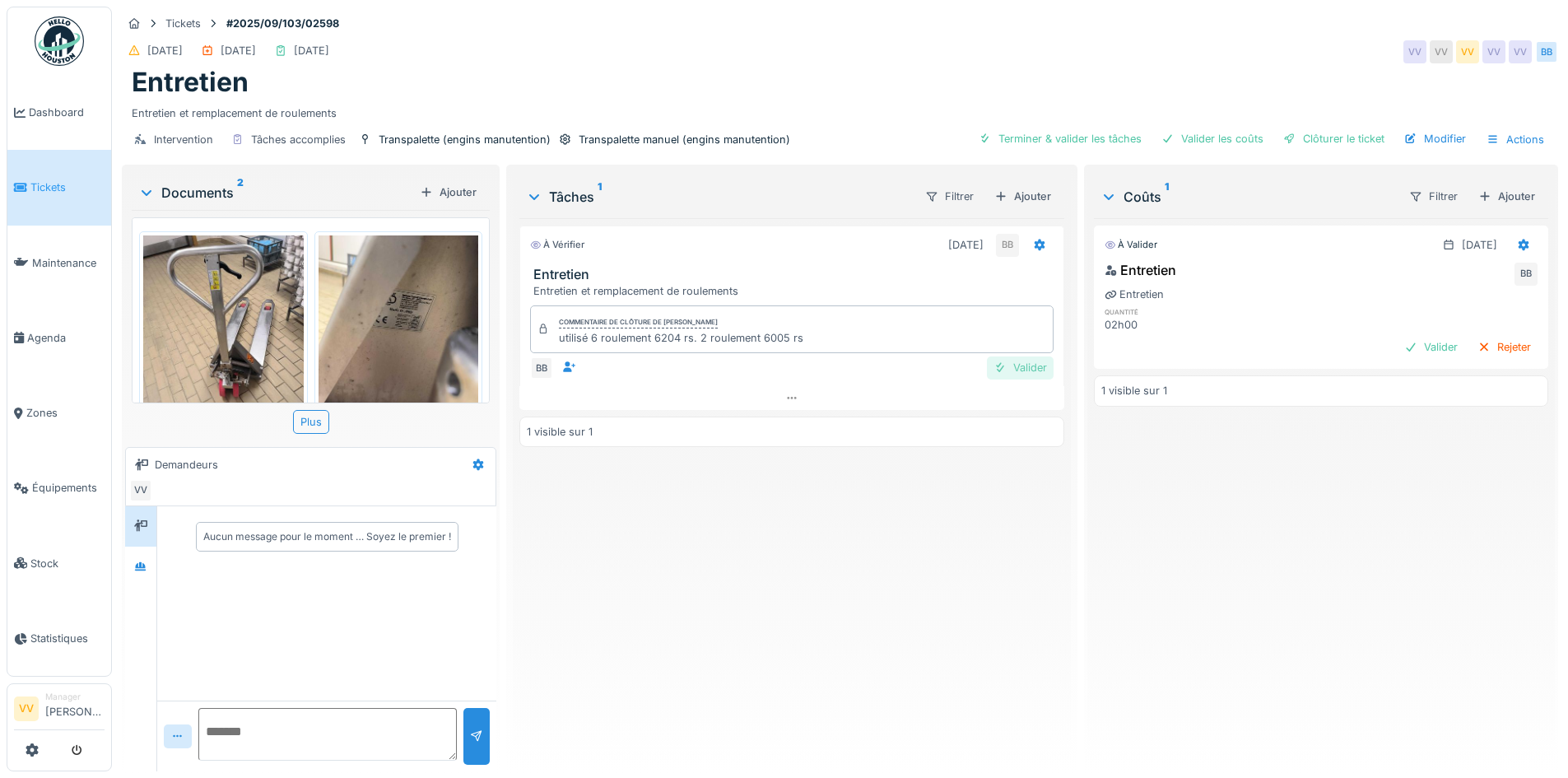
click at [1014, 367] on div "Valider" at bounding box center [1020, 368] width 67 height 23
drag, startPoint x: 1388, startPoint y: 349, endPoint x: 1391, endPoint y: 340, distance: 9.5
click at [1398, 349] on div "Valider" at bounding box center [1431, 347] width 67 height 23
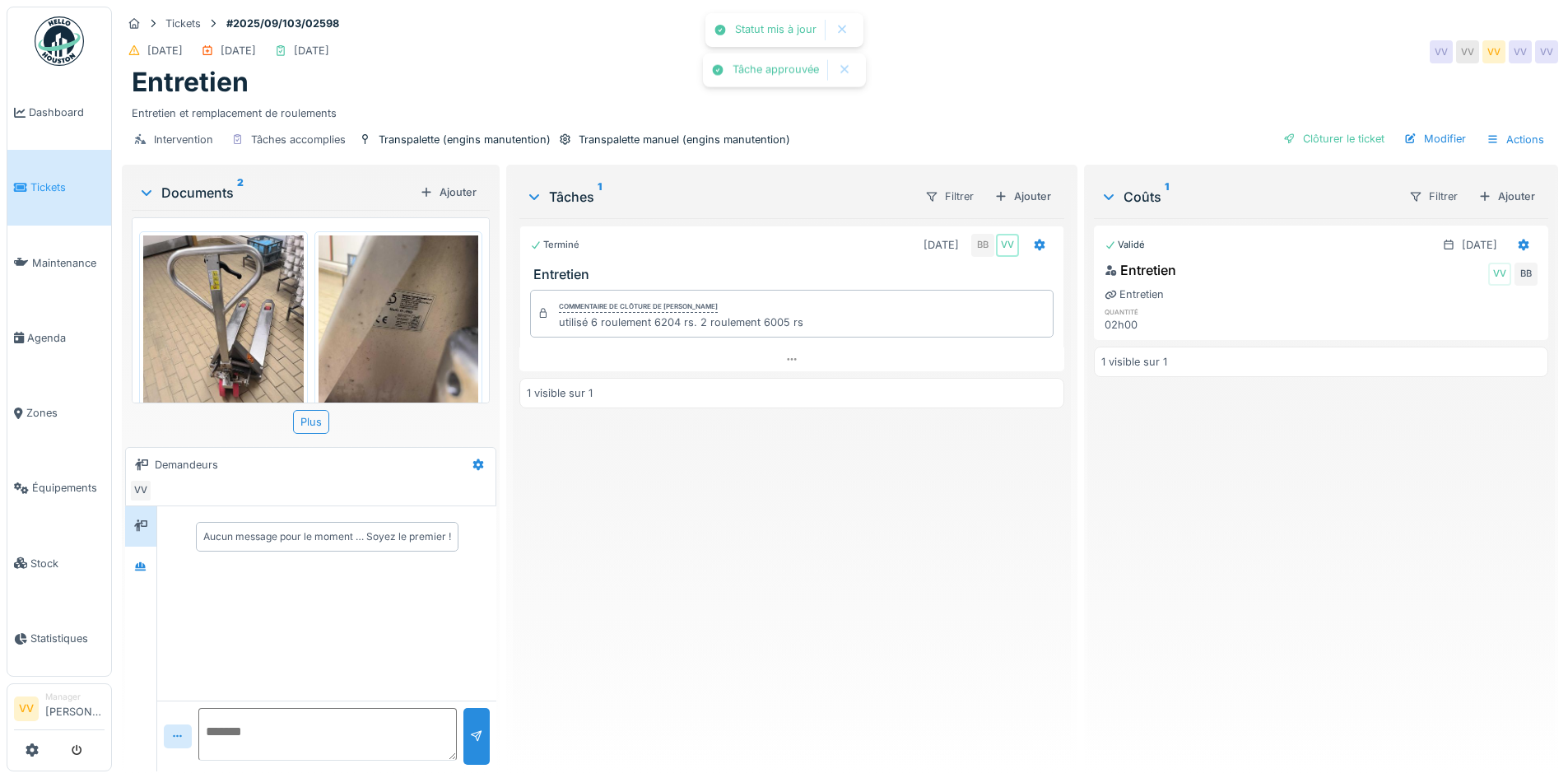
click at [1216, 139] on div "Intervention Tâches accomplies Transpalette (engins manutention) Transpalette m…" at bounding box center [840, 139] width 1436 height 37
click at [1343, 140] on div "Clôturer le ticket" at bounding box center [1334, 139] width 114 height 23
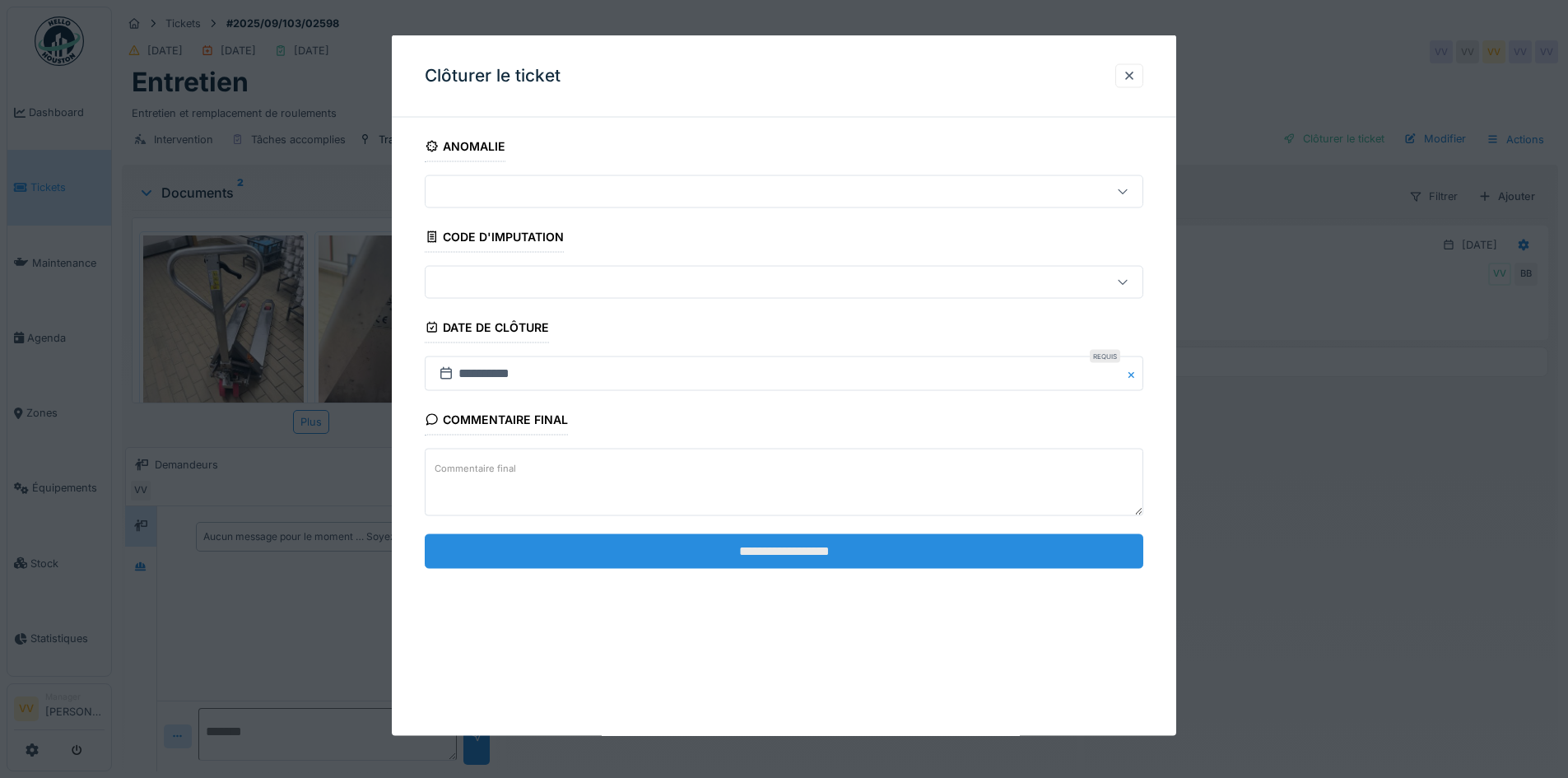
click at [900, 545] on input "**********" at bounding box center [784, 551] width 719 height 34
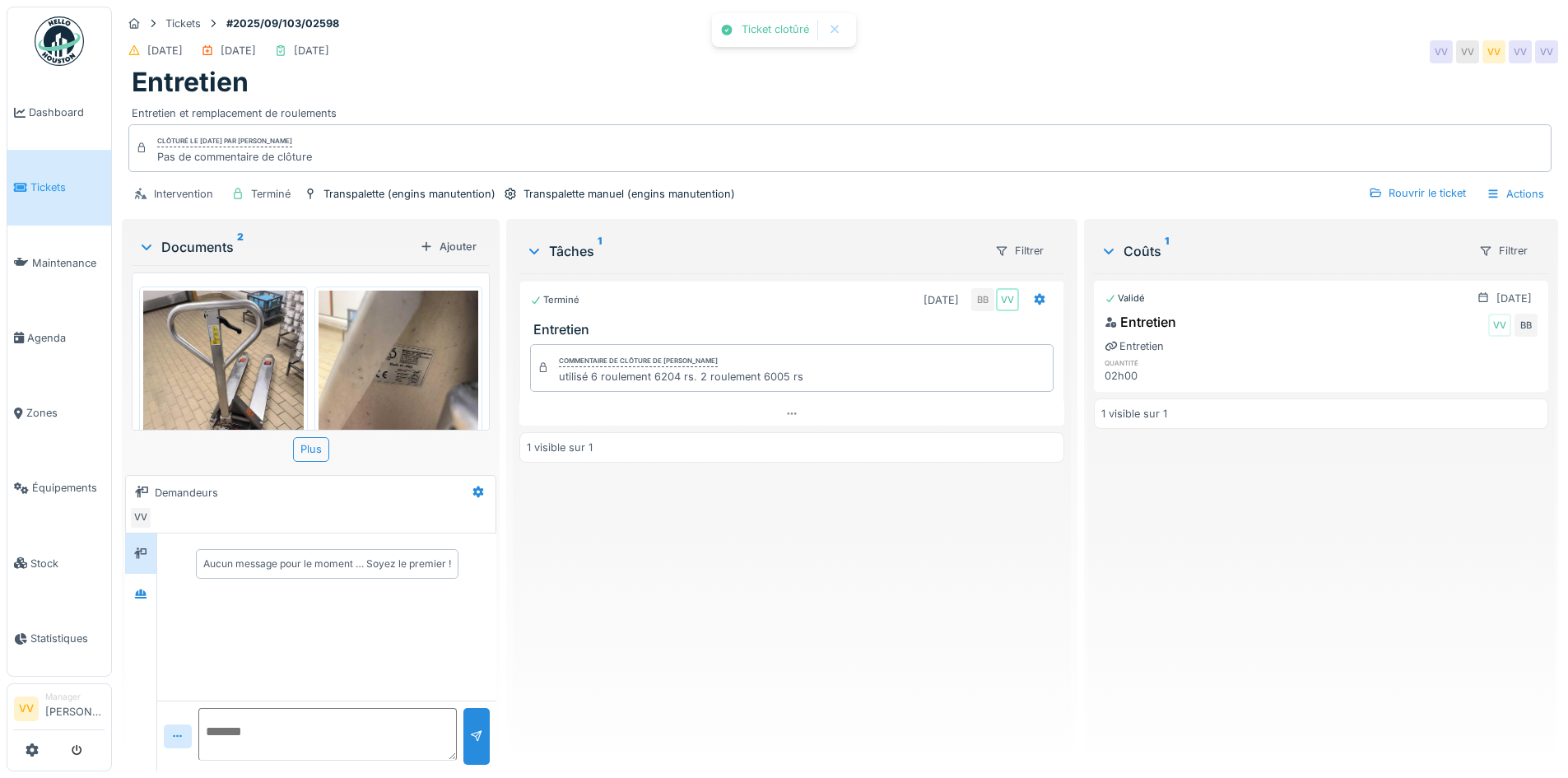
click at [893, 546] on div "Terminé 02/10/2025 BB VV Entretien Commentaire de clôture de Benjamin Bauwens u…" at bounding box center [791, 515] width 544 height 485
click at [32, 182] on li "Tickets" at bounding box center [59, 187] width 91 height 15
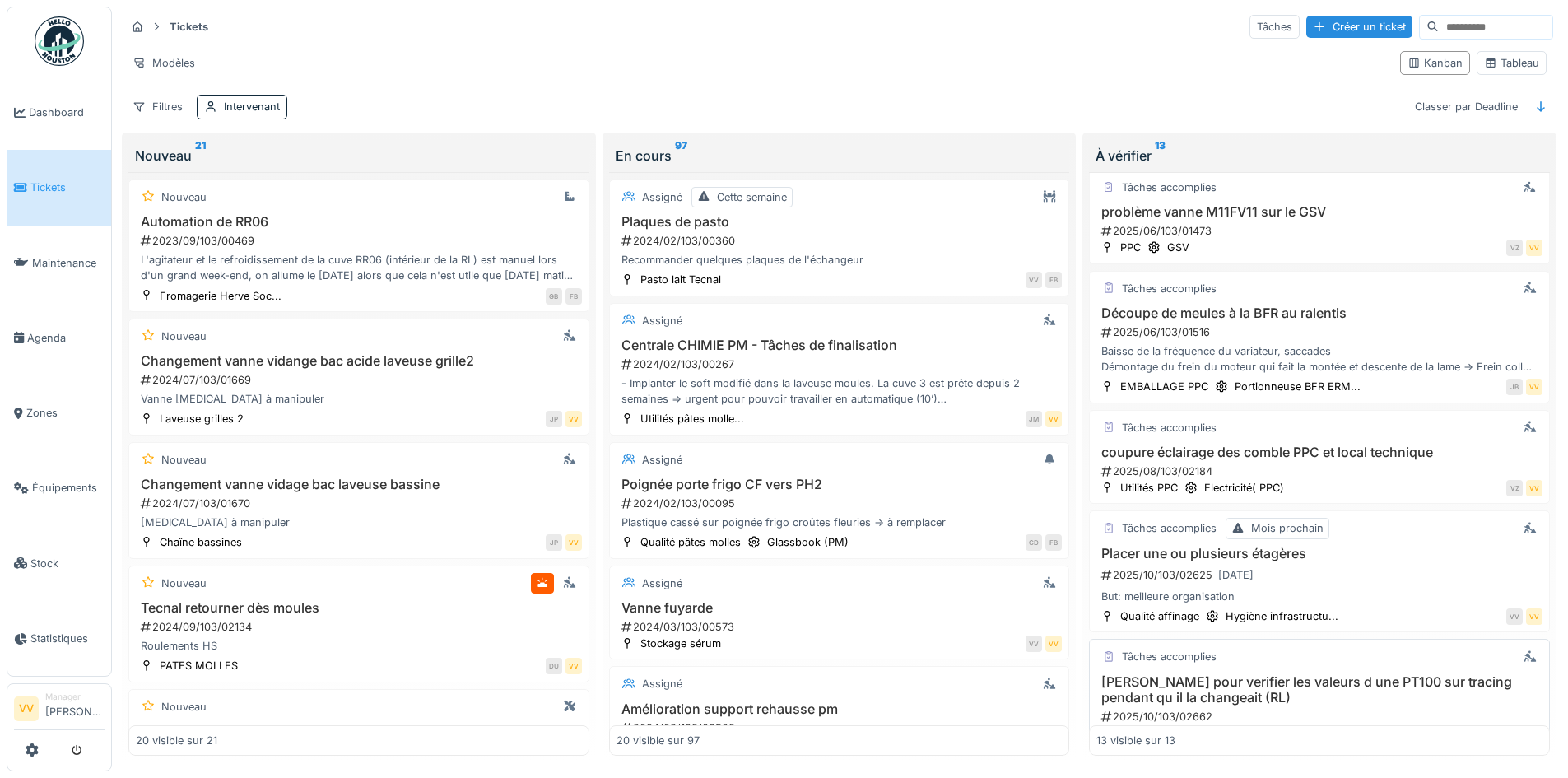
scroll to position [658, 0]
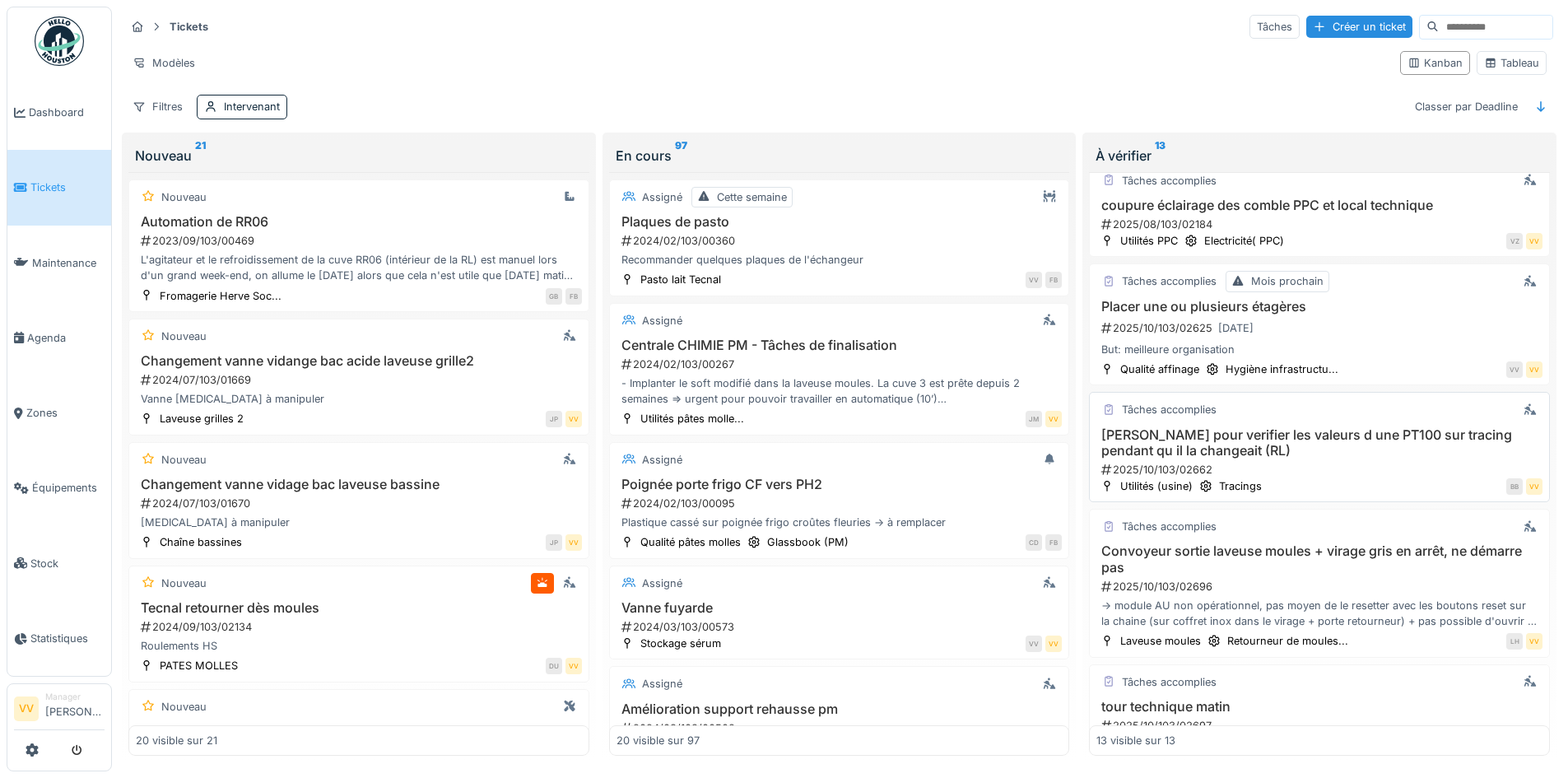
click at [1238, 437] on h3 "[PERSON_NAME] pour verifier les valeurs d une PT100 sur tracing pendant qu il l…" at bounding box center [1319, 443] width 446 height 32
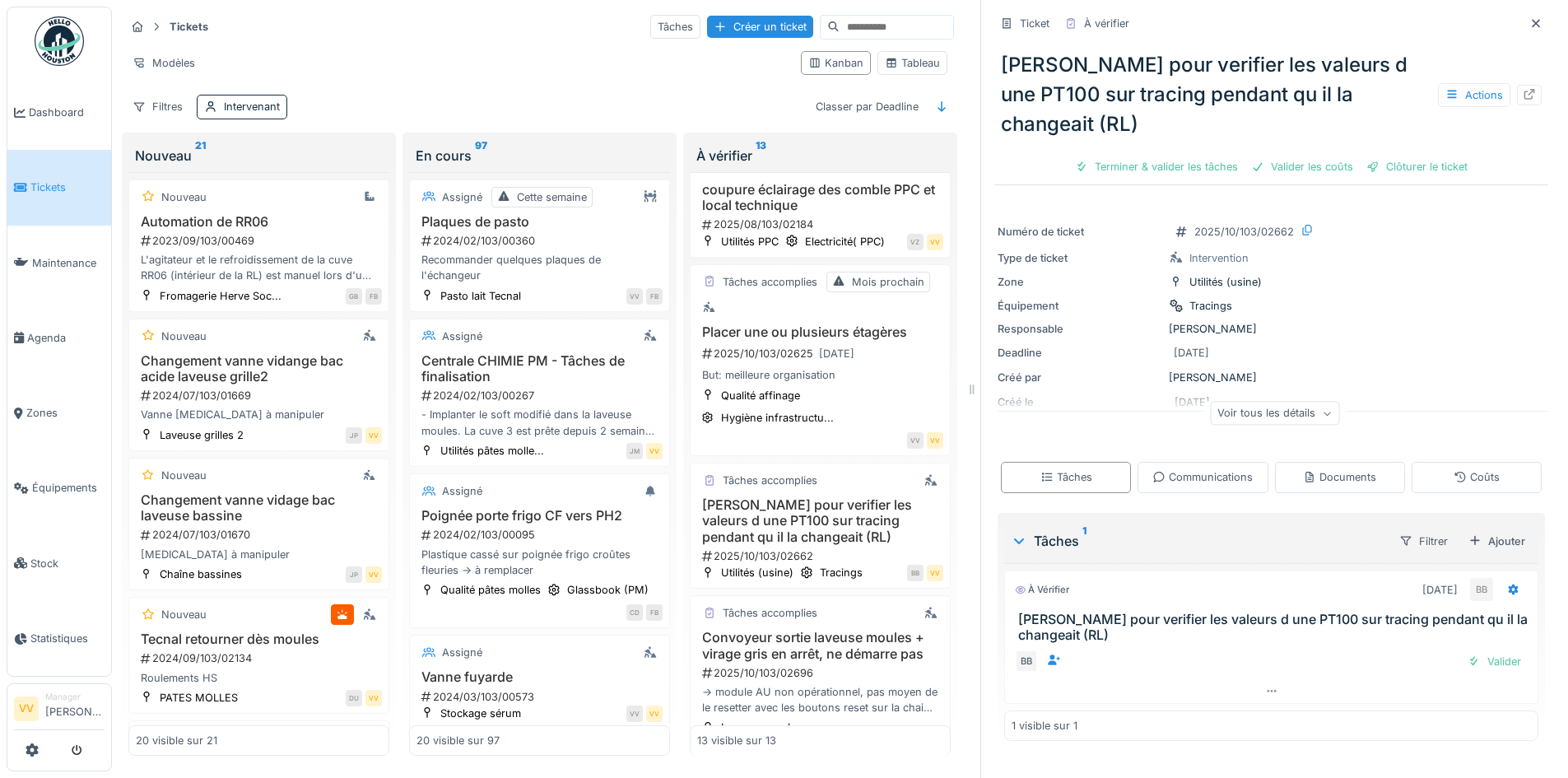
scroll to position [13, 0]
click at [1142, 156] on div "Terminer & valider les tâches" at bounding box center [1156, 167] width 177 height 23
click at [1282, 156] on div "Valider les coûts" at bounding box center [1302, 167] width 115 height 23
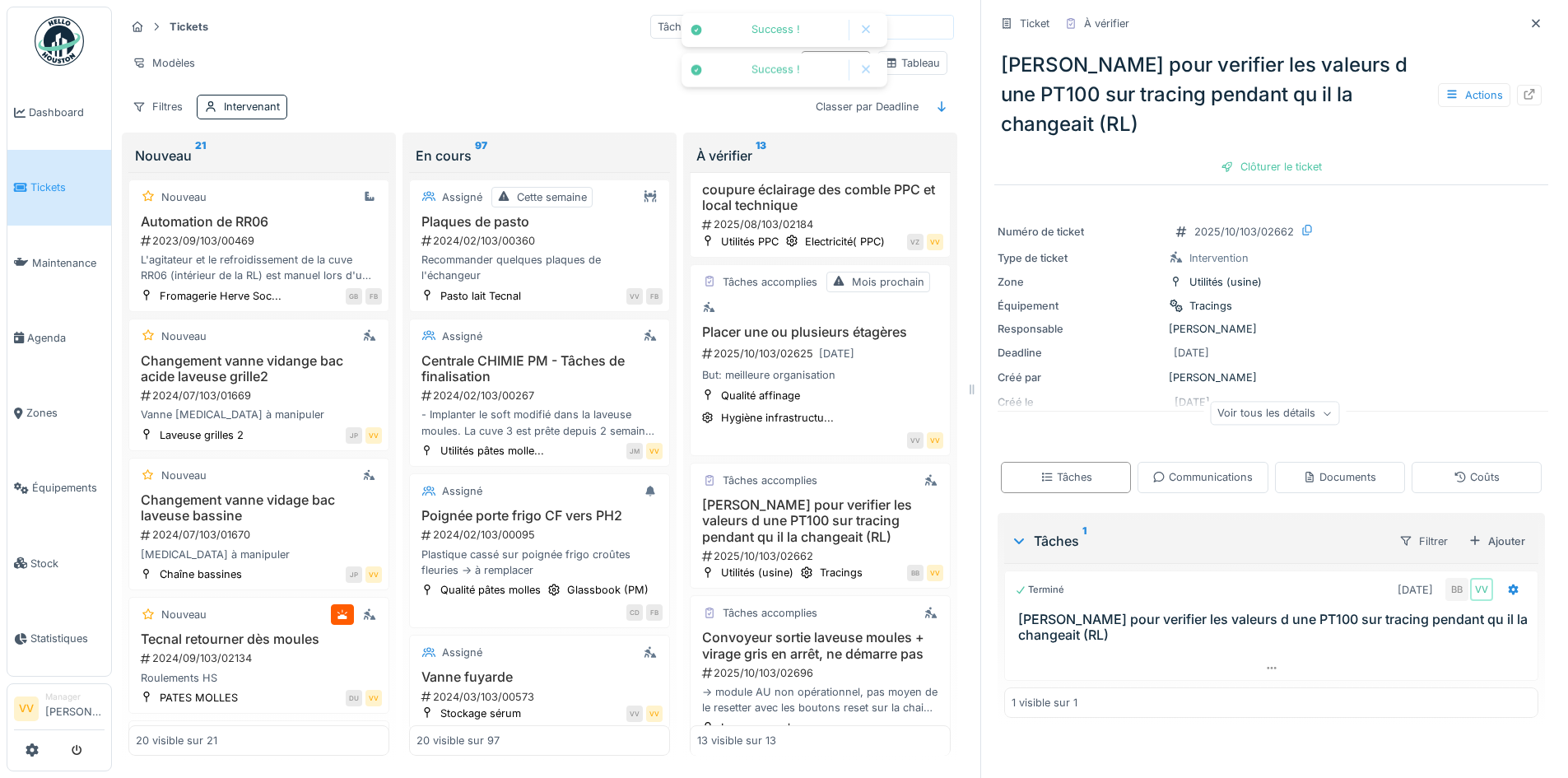
click at [1384, 151] on div "Aide Valmir pour verifier les valeurs d une PT100 sur tracing pendant qu il la …" at bounding box center [1271, 109] width 554 height 144
click at [1259, 158] on div "Clôturer le ticket" at bounding box center [1271, 167] width 114 height 23
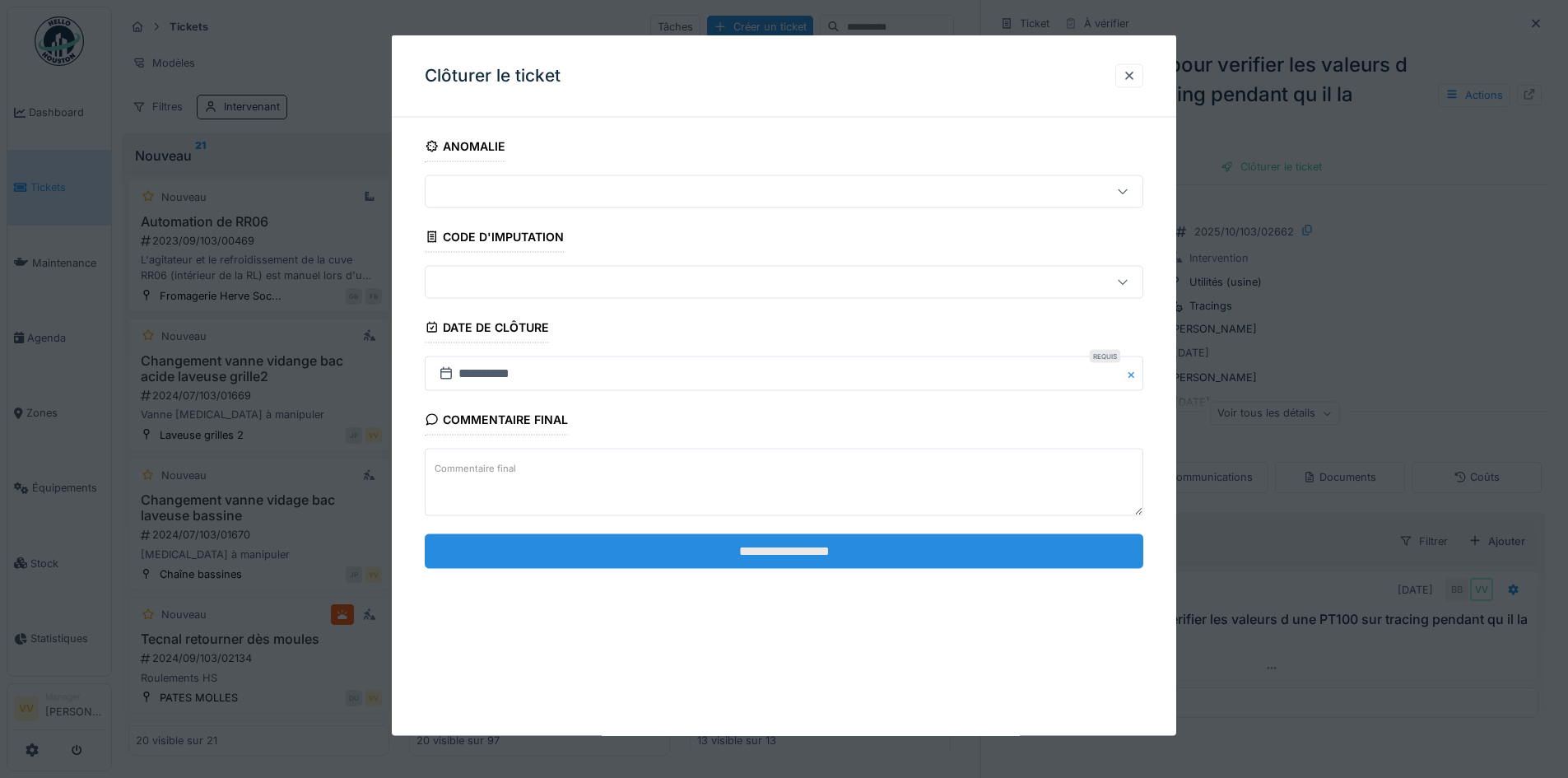
click at [867, 543] on input "**********" at bounding box center [784, 551] width 719 height 34
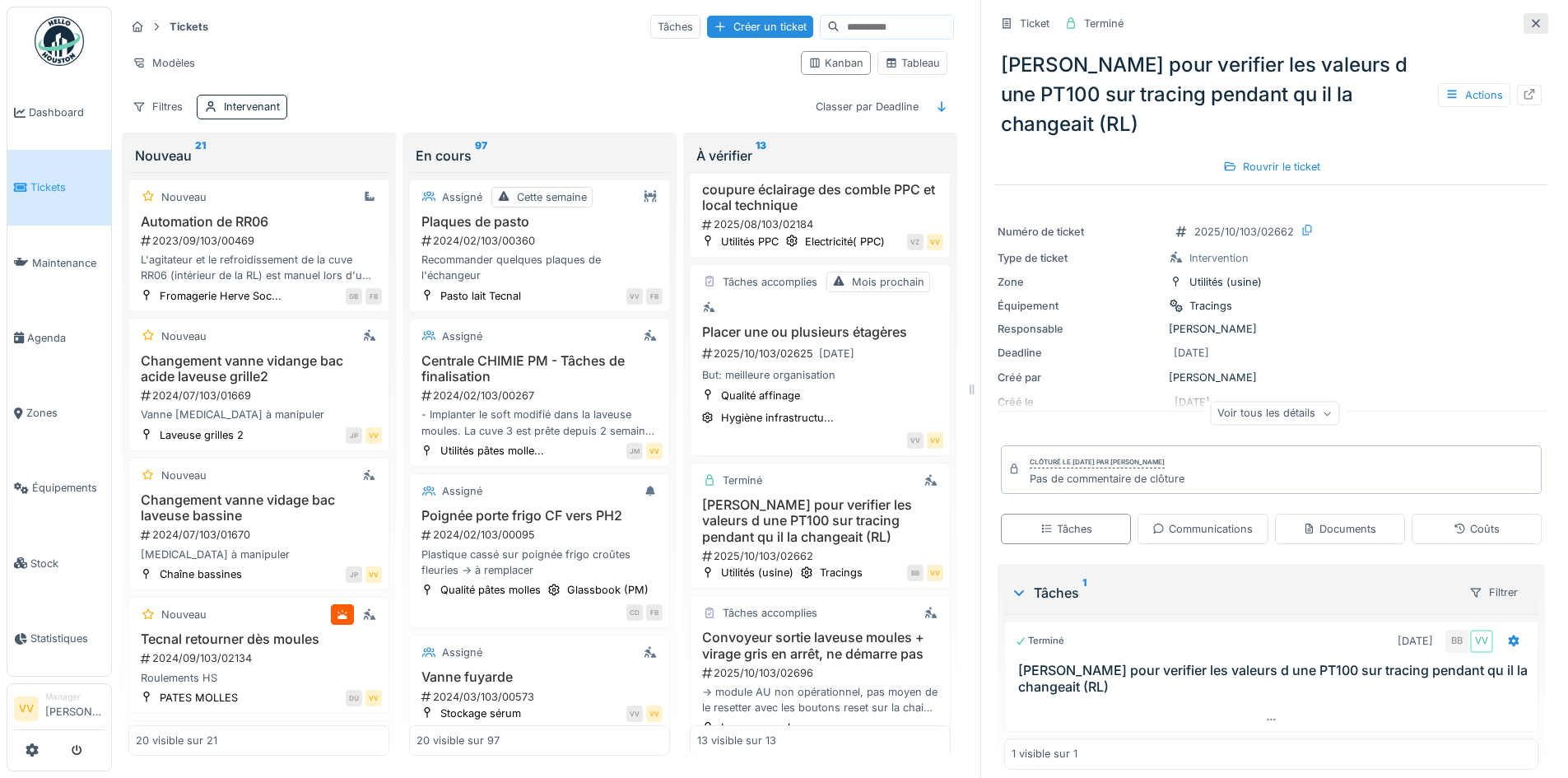
click at [1524, 14] on div at bounding box center [1535, 24] width 24 height 21
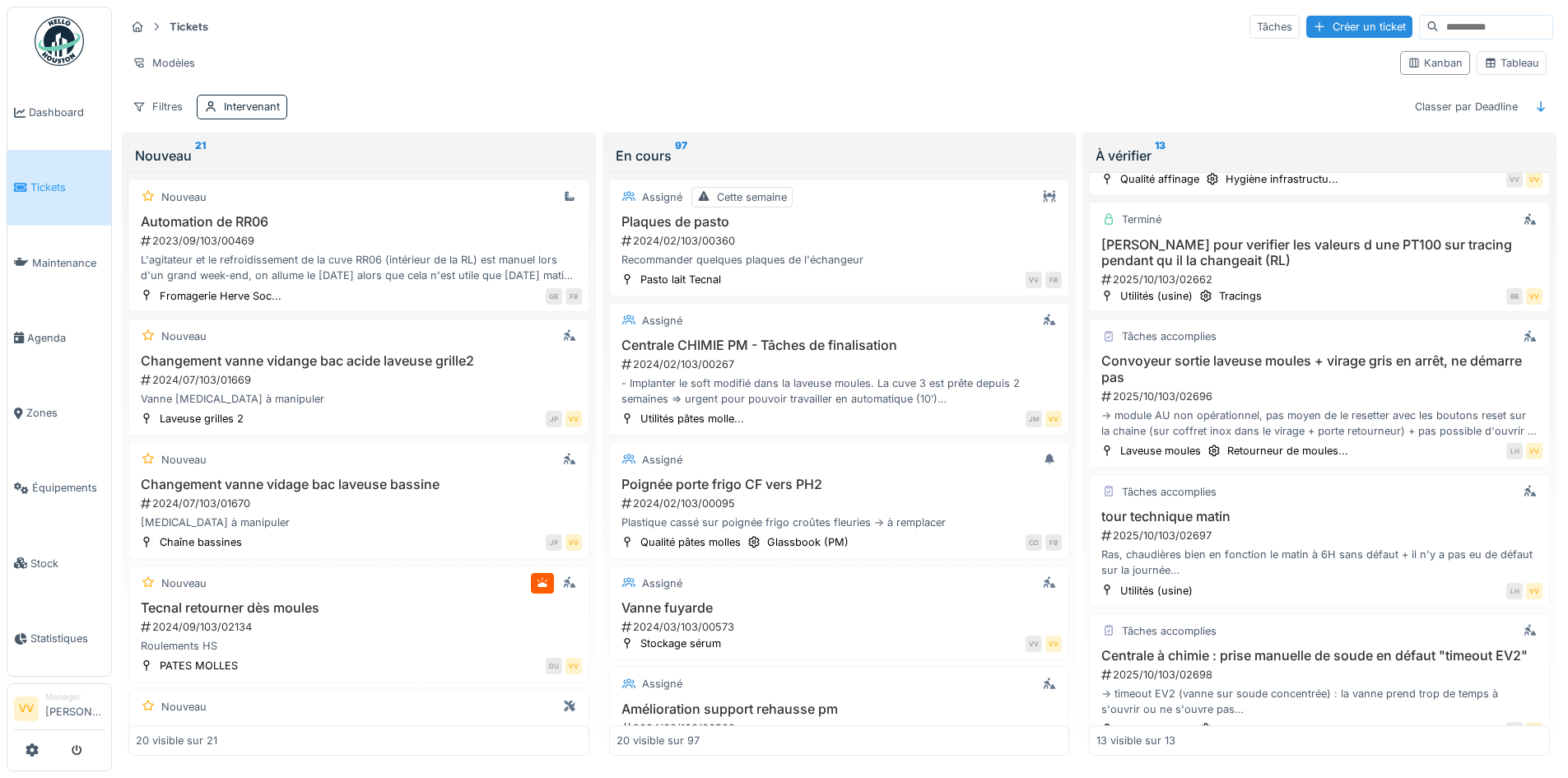
scroll to position [658, 0]
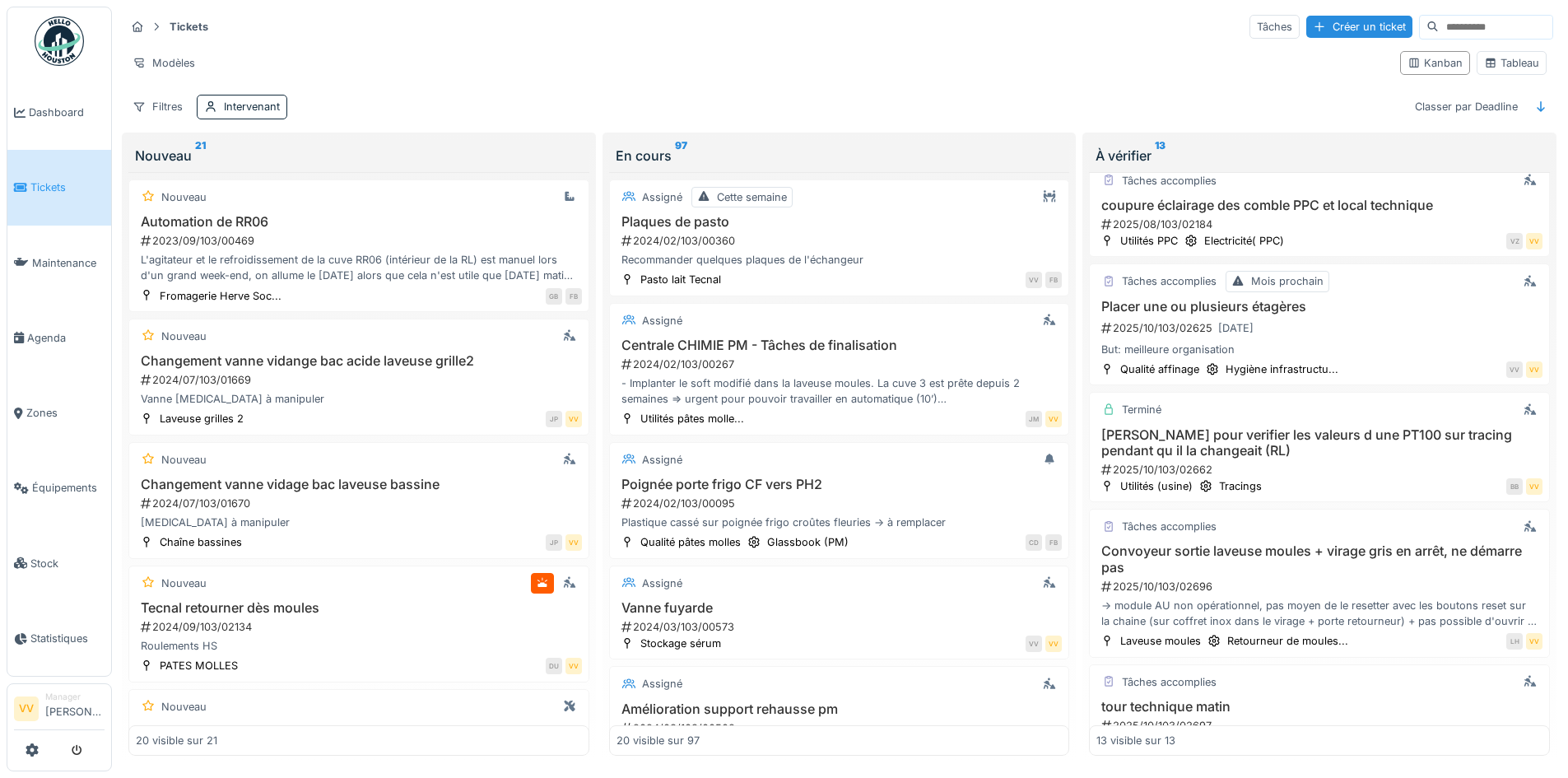
drag, startPoint x: 55, startPoint y: 190, endPoint x: 68, endPoint y: 186, distance: 13.6
click at [56, 190] on span "Tickets" at bounding box center [68, 187] width 74 height 15
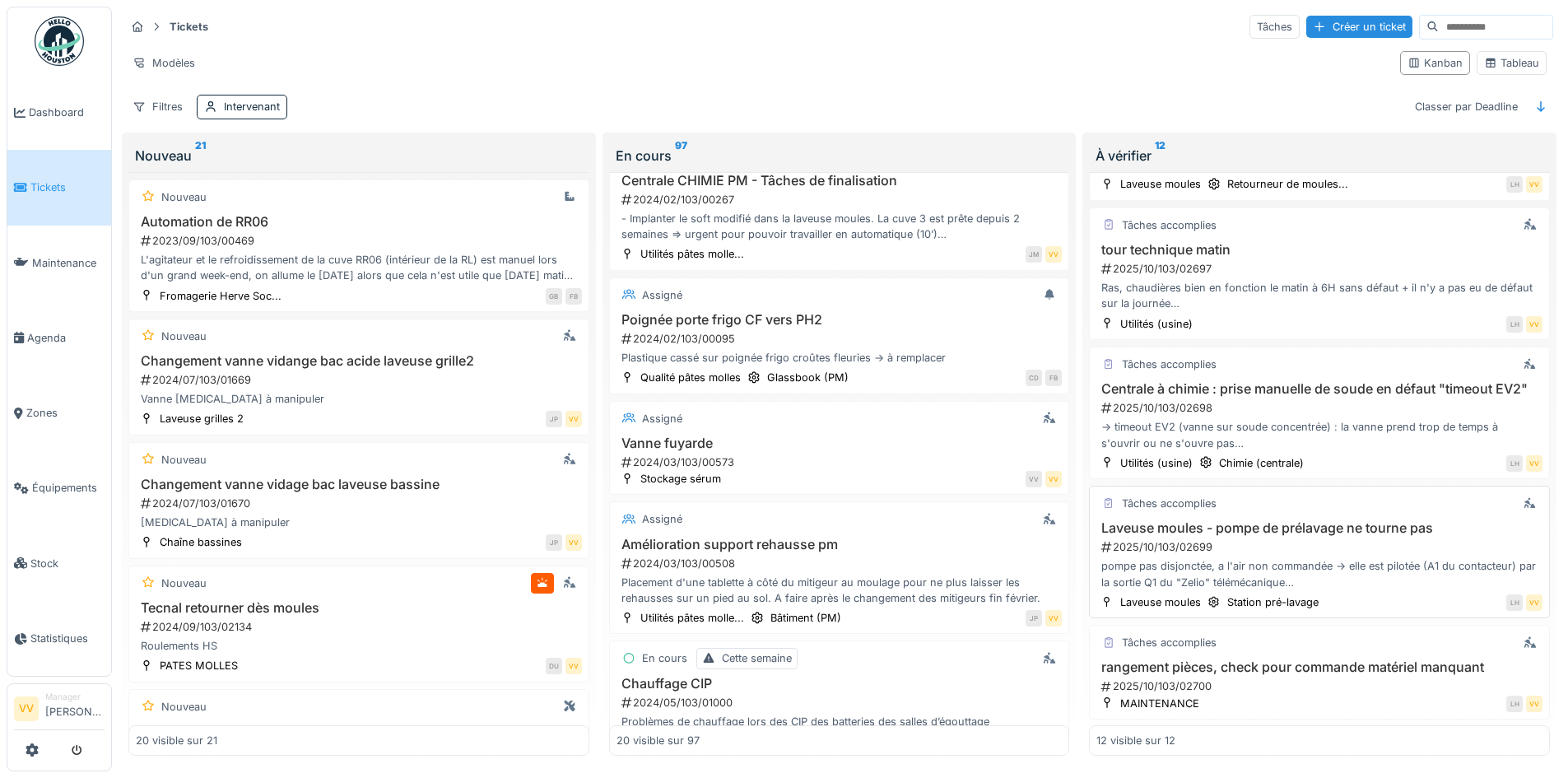
scroll to position [10, 0]
click at [1343, 381] on h3 "Centrale à chimie : prise manuelle de soude en défaut "timeout EV2"" at bounding box center [1319, 389] width 446 height 15
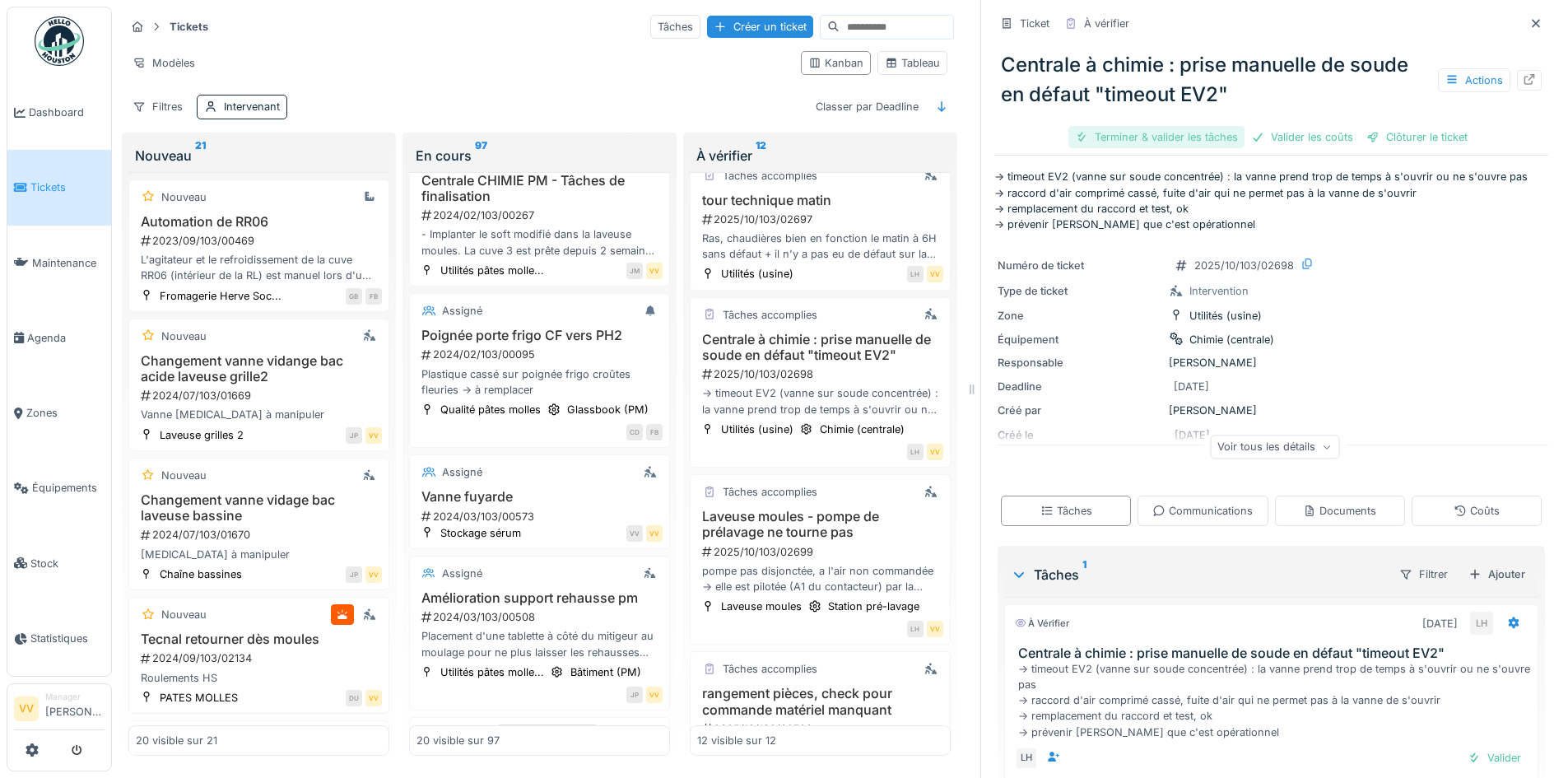
click at [1128, 131] on div "Terminer & valider les tâches" at bounding box center [1156, 137] width 177 height 23
click at [1296, 138] on div "Valider les coûts" at bounding box center [1302, 137] width 115 height 23
click at [1418, 135] on div "Clôturer le ticket" at bounding box center [1417, 137] width 114 height 23
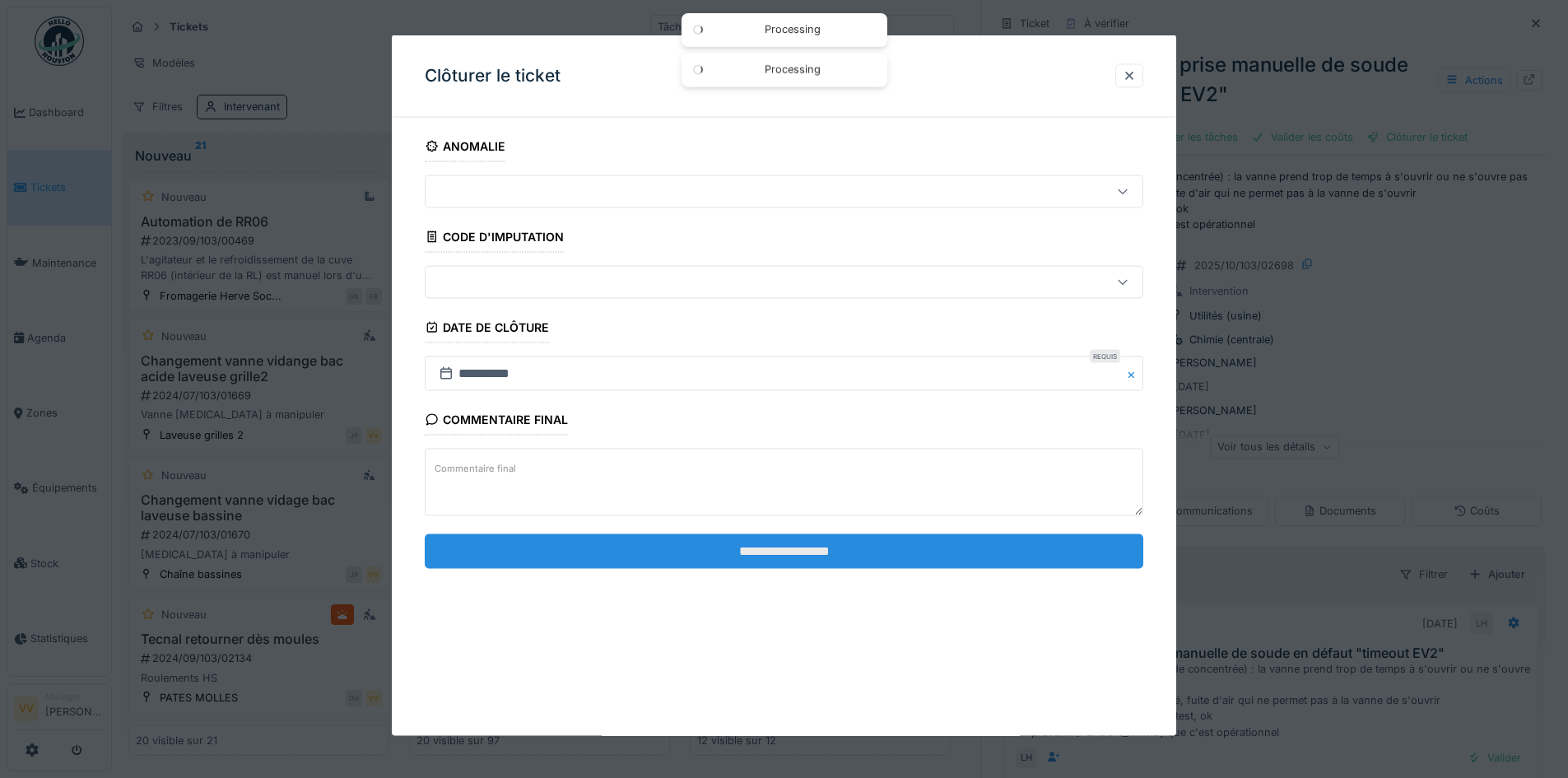
click at [1018, 555] on input "**********" at bounding box center [784, 551] width 719 height 34
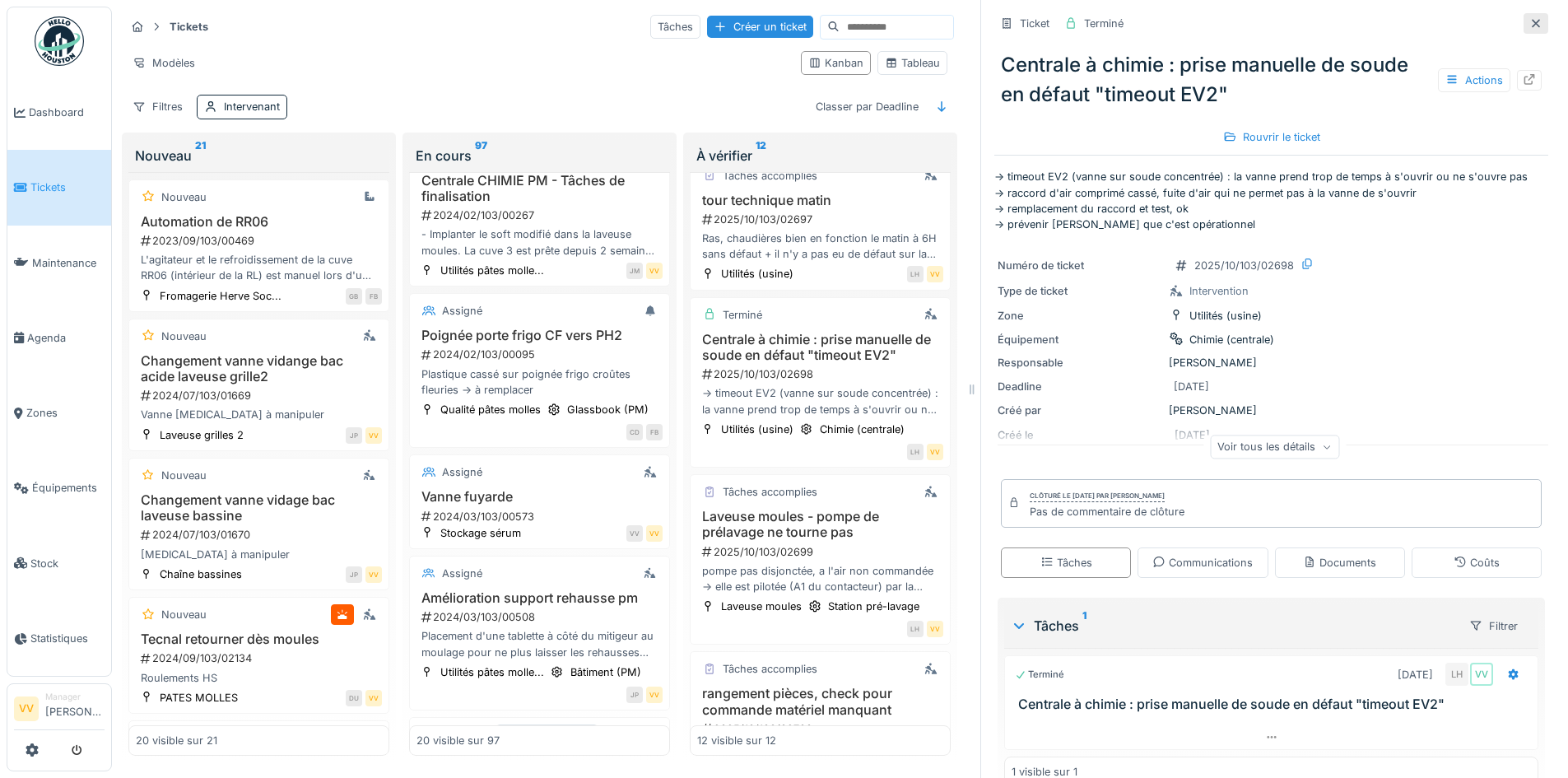
click at [1529, 22] on icon at bounding box center [1535, 24] width 14 height 11
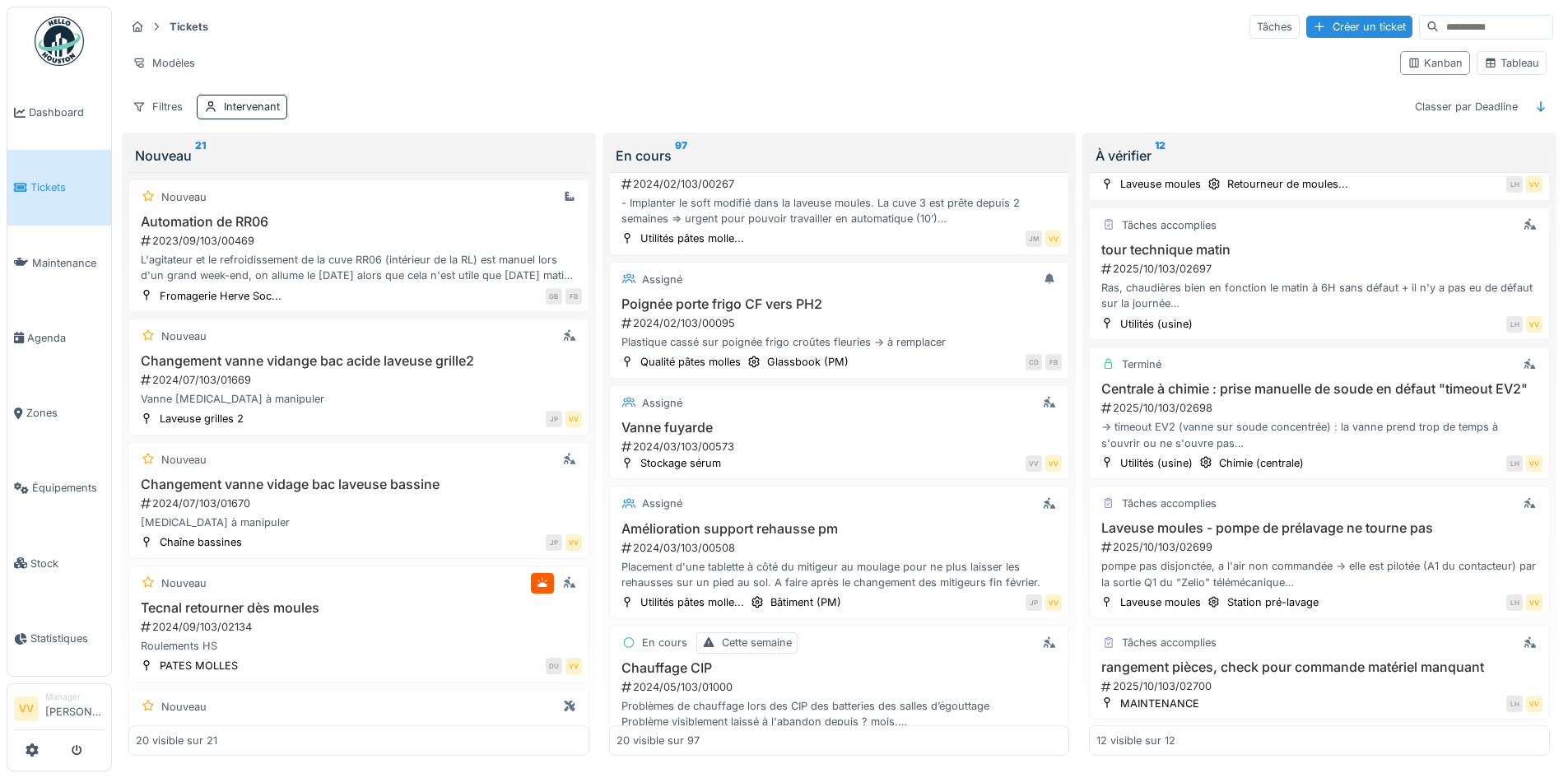
scroll to position [165, 0]
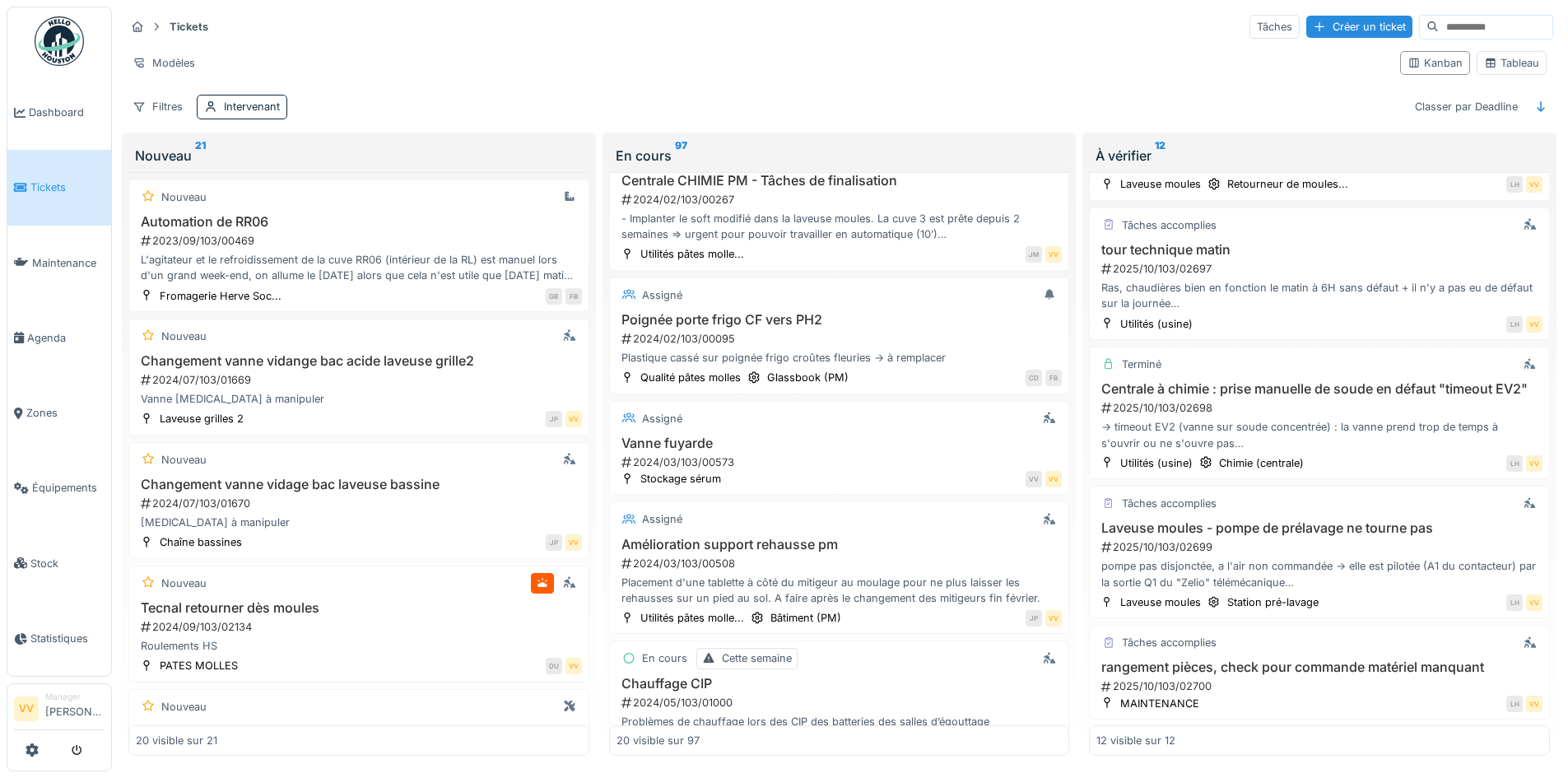
click at [43, 193] on link "Tickets" at bounding box center [59, 187] width 104 height 75
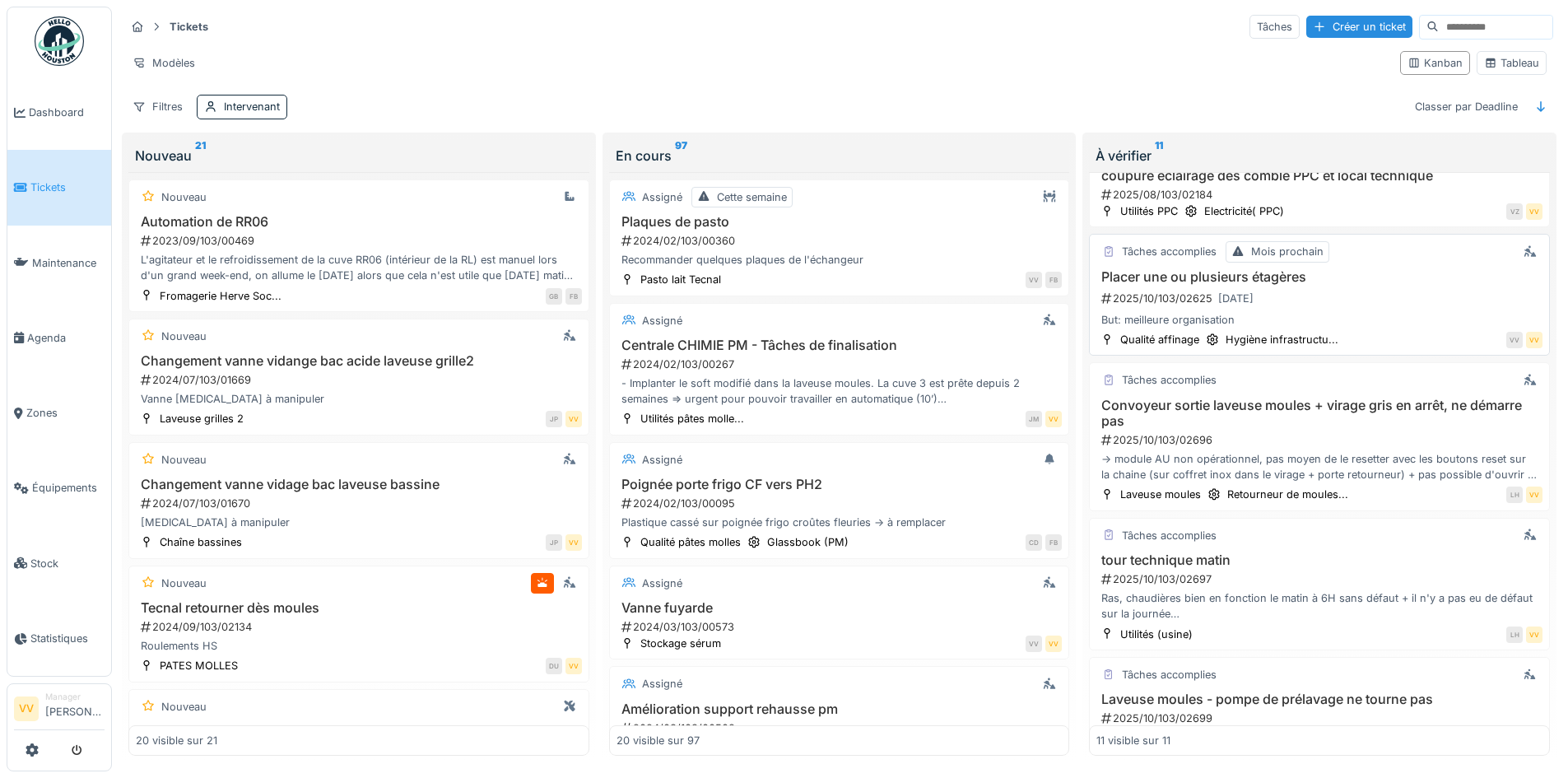
scroll to position [860, 0]
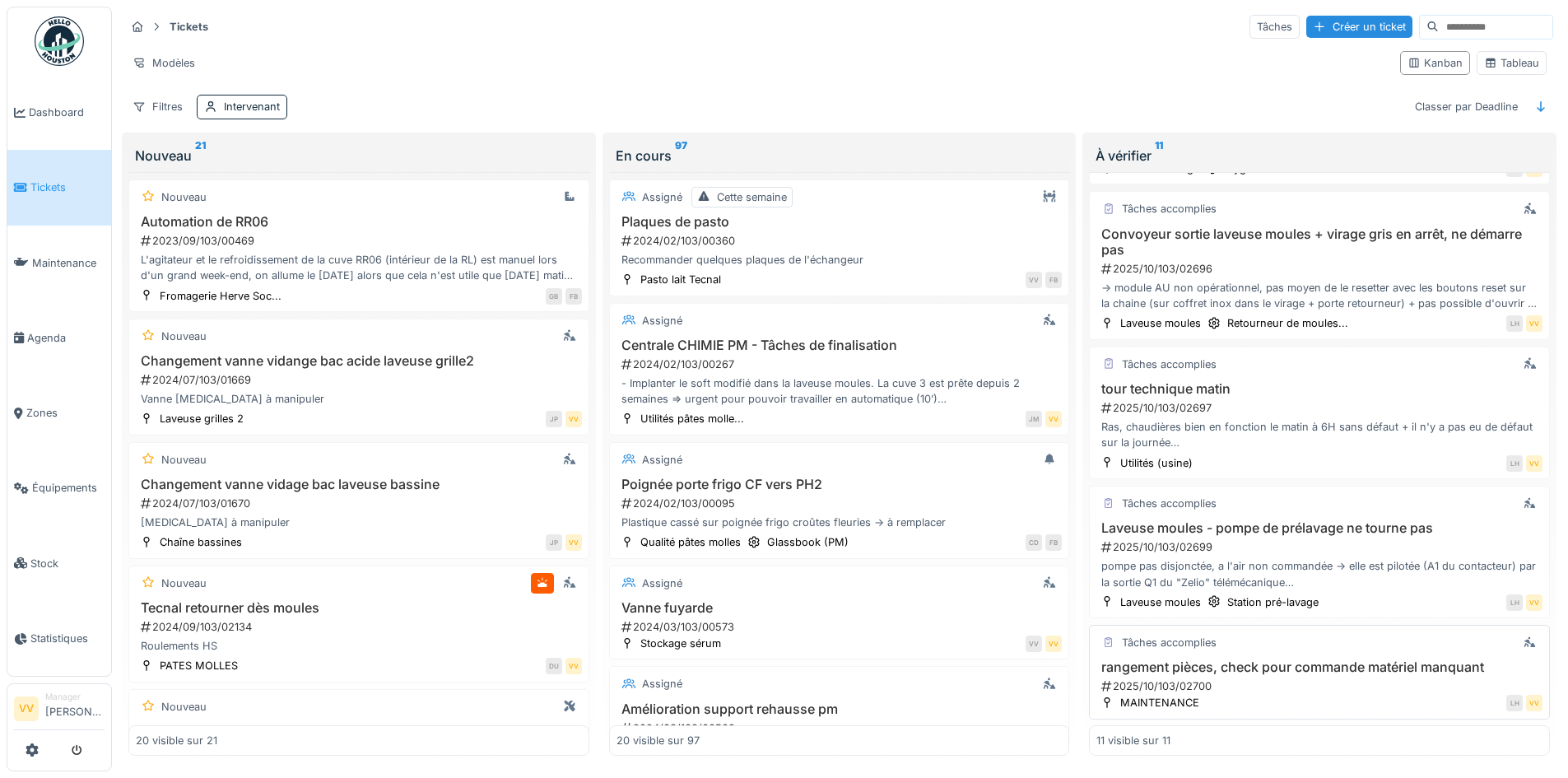
click at [1267, 663] on h3 "rangement pièces, check pour commande matériel manquant" at bounding box center [1319, 667] width 446 height 15
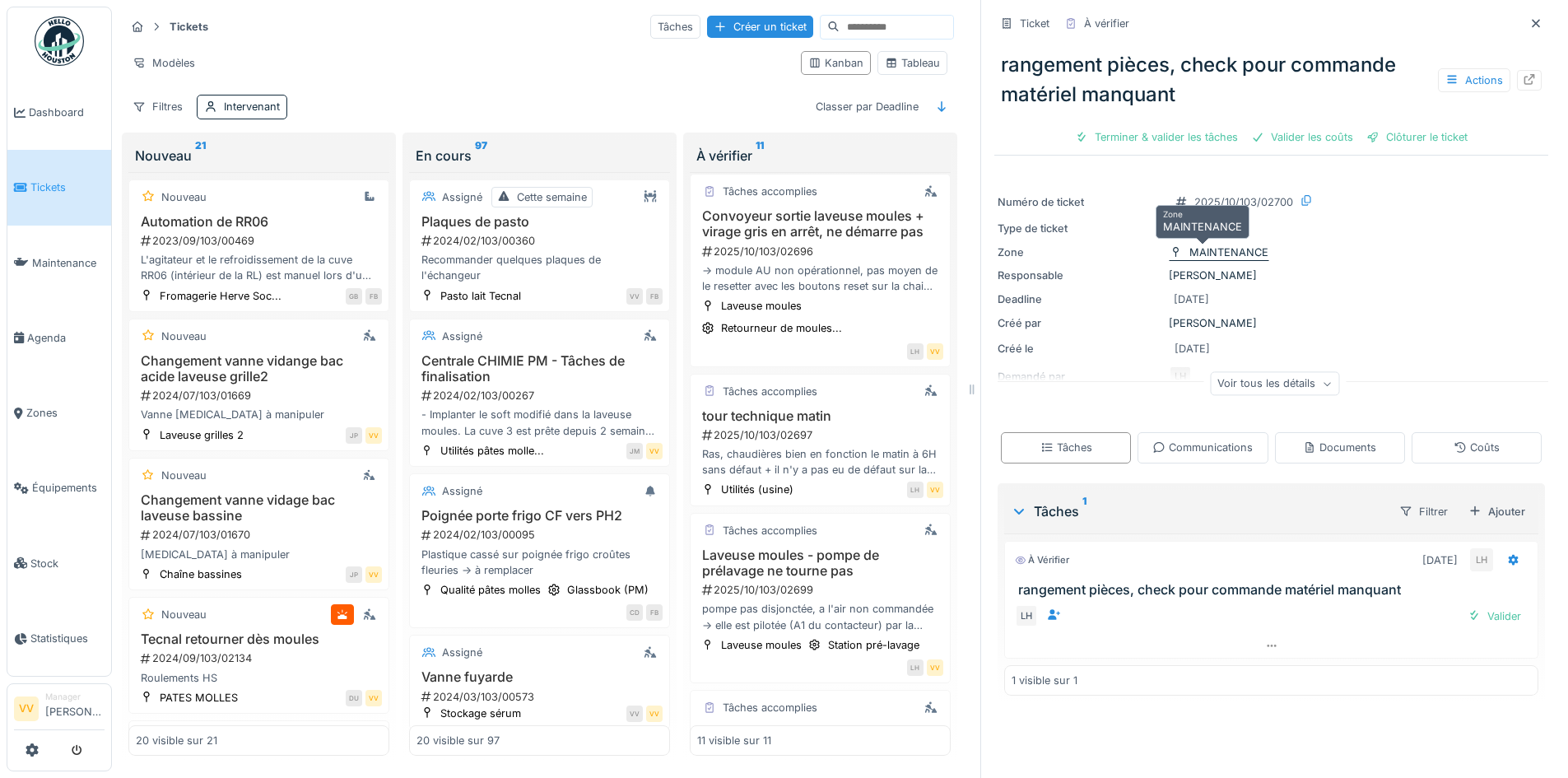
scroll to position [13, 0]
click at [1508, 82] on div "rangement pièces, check pour commande matériel manquant Actions" at bounding box center [1271, 80] width 554 height 72
click at [1523, 74] on icon at bounding box center [1529, 80] width 14 height 11
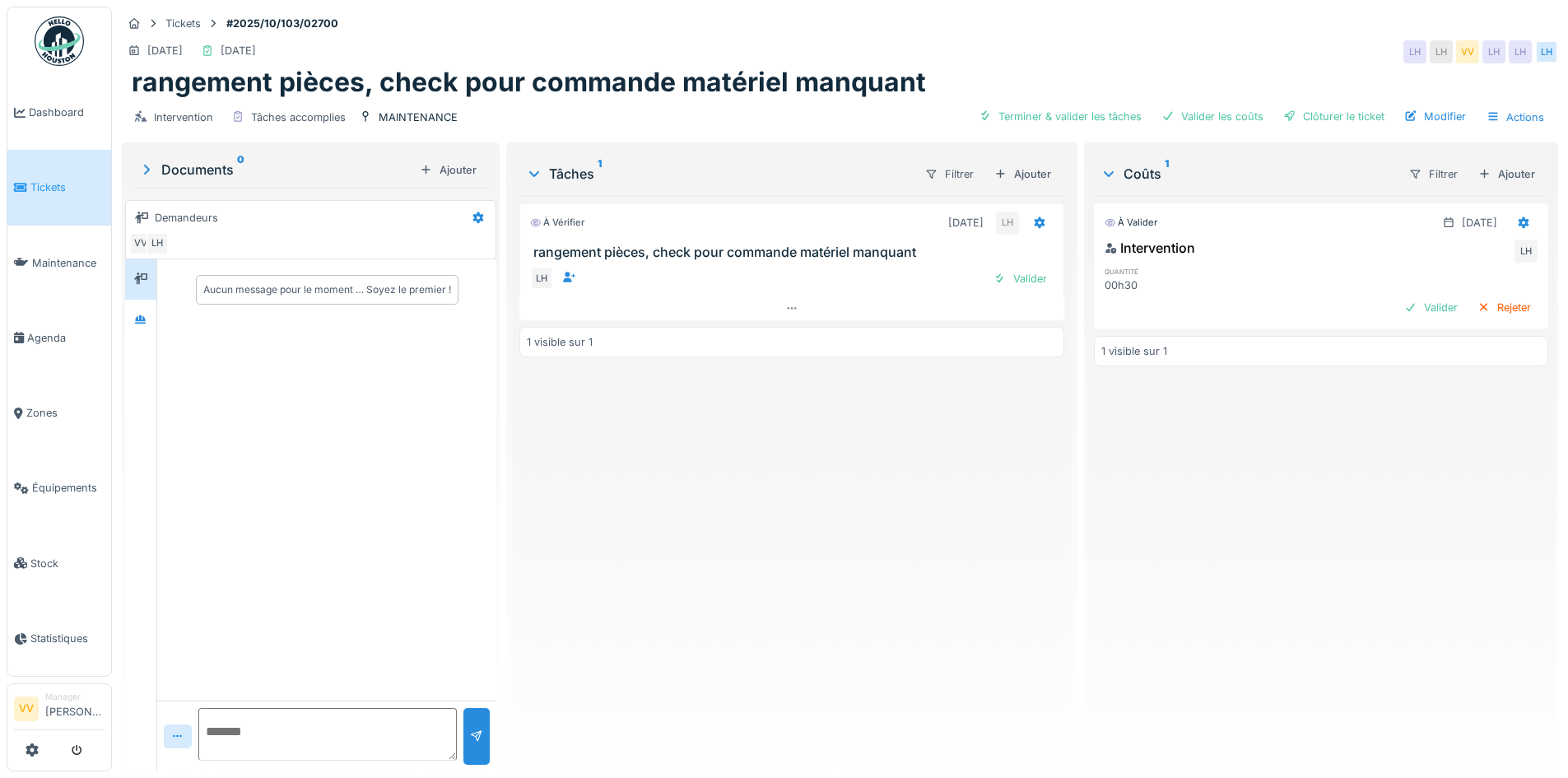
click at [975, 283] on div "LH Valider" at bounding box center [790, 278] width 522 height 23
click at [1046, 273] on div "LH Valider" at bounding box center [791, 278] width 544 height 36
click at [1017, 274] on div "Valider" at bounding box center [1020, 278] width 67 height 23
click at [1398, 300] on div "Valider" at bounding box center [1431, 307] width 67 height 23
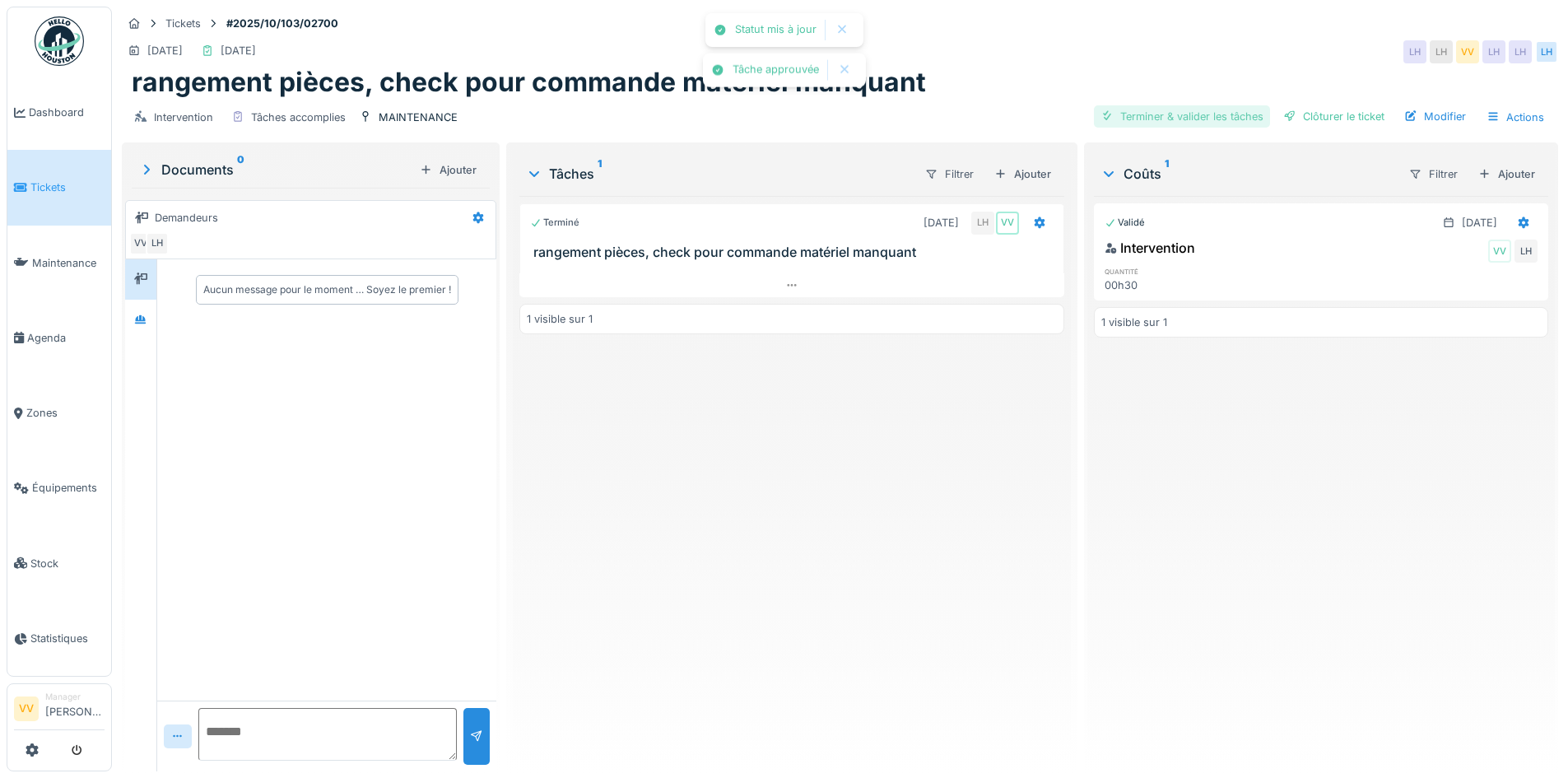
click at [1056, 109] on div "Intervention Tâches accomplies MAINTENANCE Terminer & valider les tâches Clôtur…" at bounding box center [840, 117] width 1436 height 37
click at [1289, 113] on div "Clôturer le ticket" at bounding box center [1334, 116] width 114 height 23
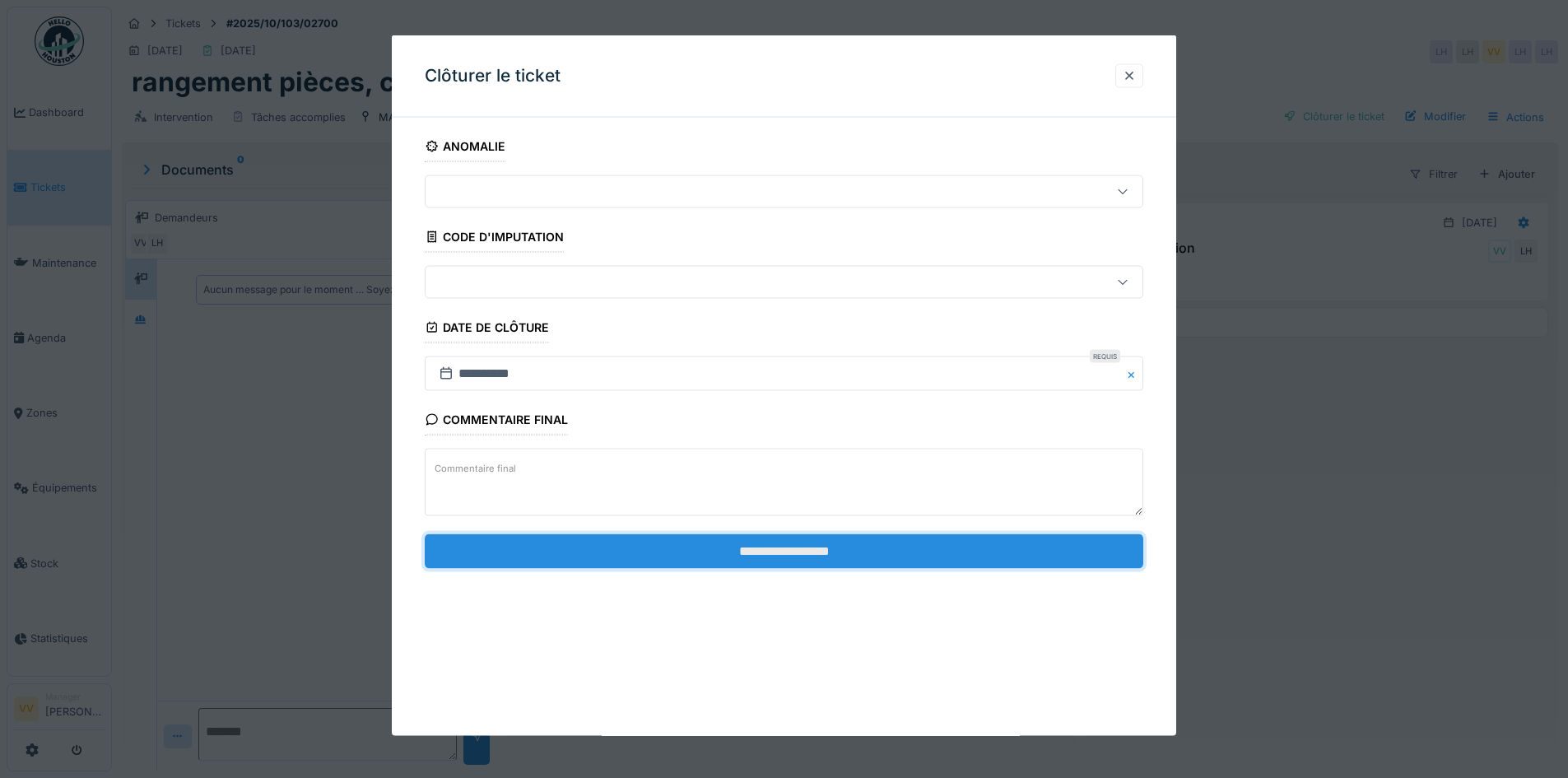
click at [806, 544] on input "**********" at bounding box center [784, 551] width 719 height 34
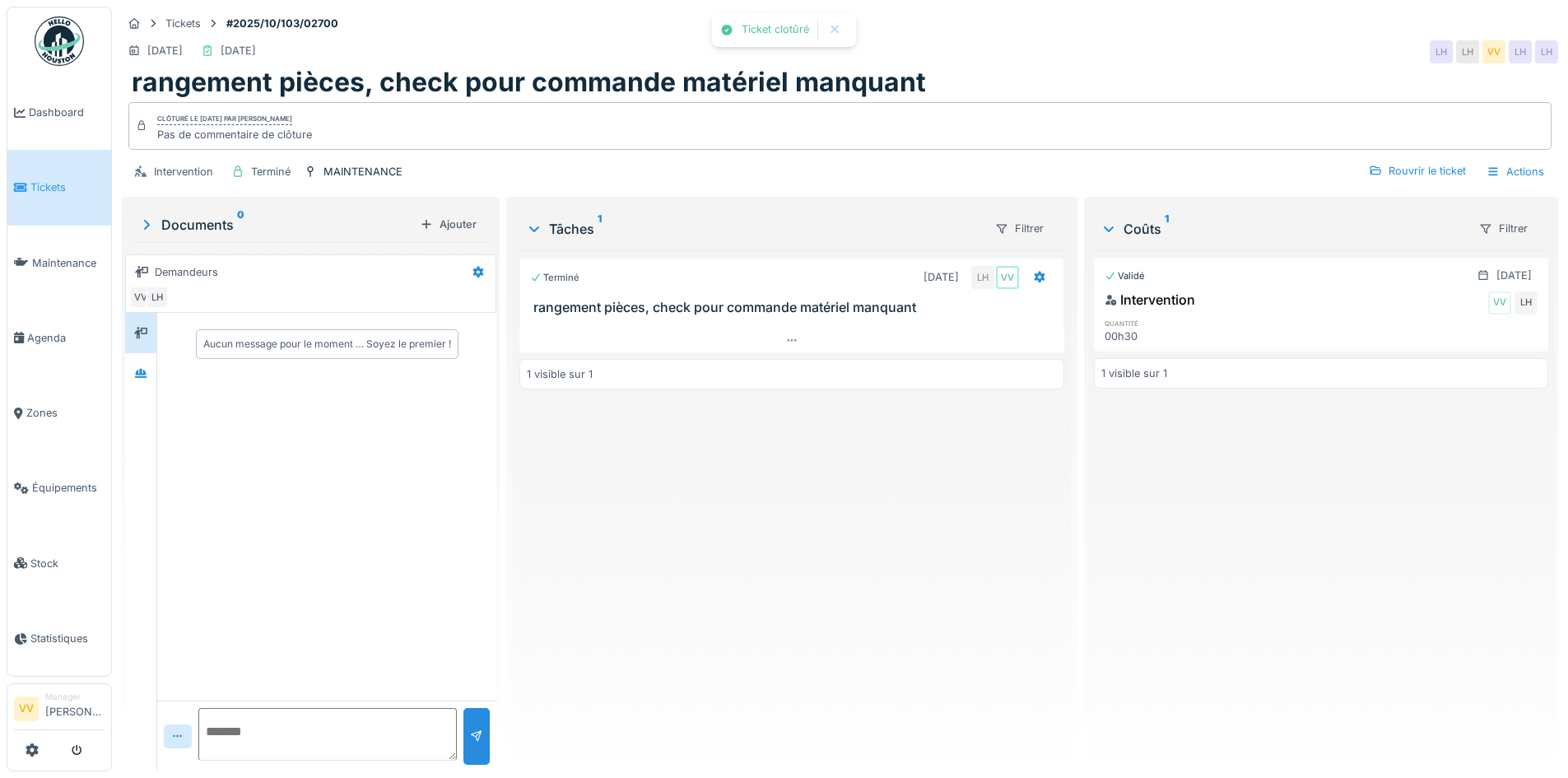
click at [1268, 622] on div "Validé 06/10/2025 Intervention VV LH quantité 00h30 1 visible sur 1" at bounding box center [1321, 504] width 454 height 508
click at [27, 188] on li "Tickets" at bounding box center [59, 187] width 91 height 15
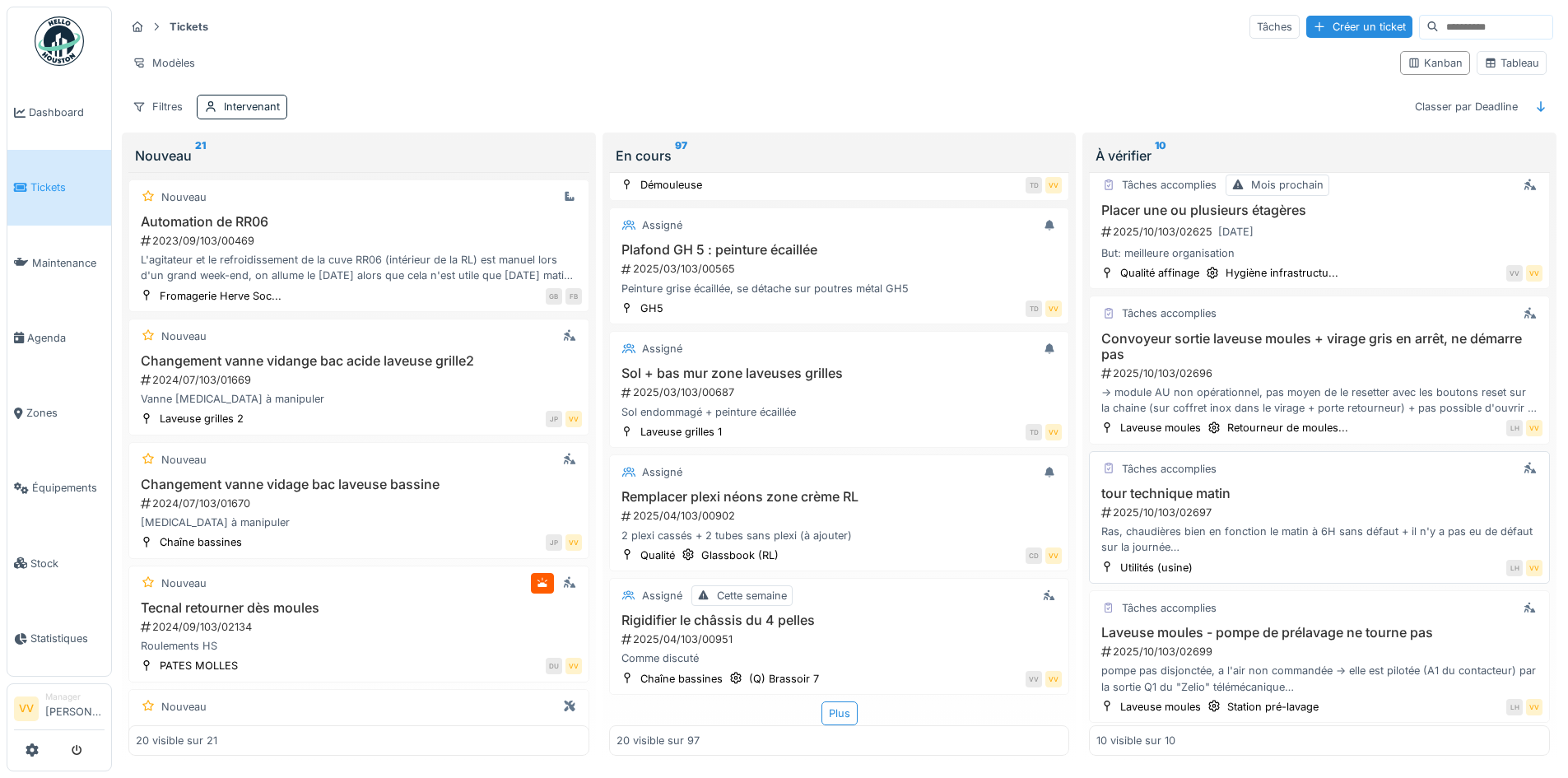
scroll to position [759, 0]
click at [1285, 327] on h3 "Convoyeur sortie laveuse moules + virage gris en arrêt, ne démarre pas" at bounding box center [1319, 342] width 446 height 32
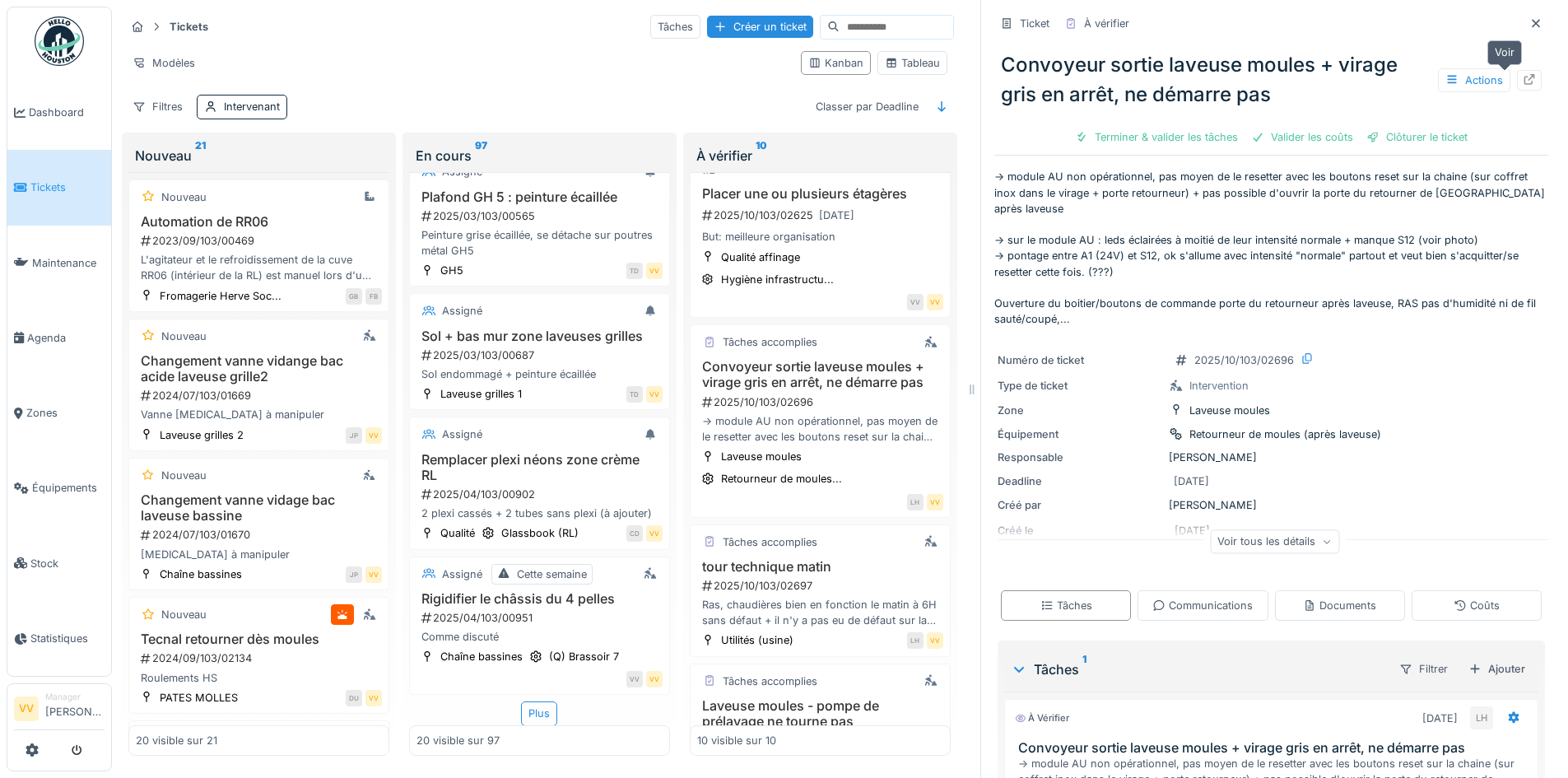
click at [1523, 76] on div at bounding box center [1529, 80] width 14 height 15
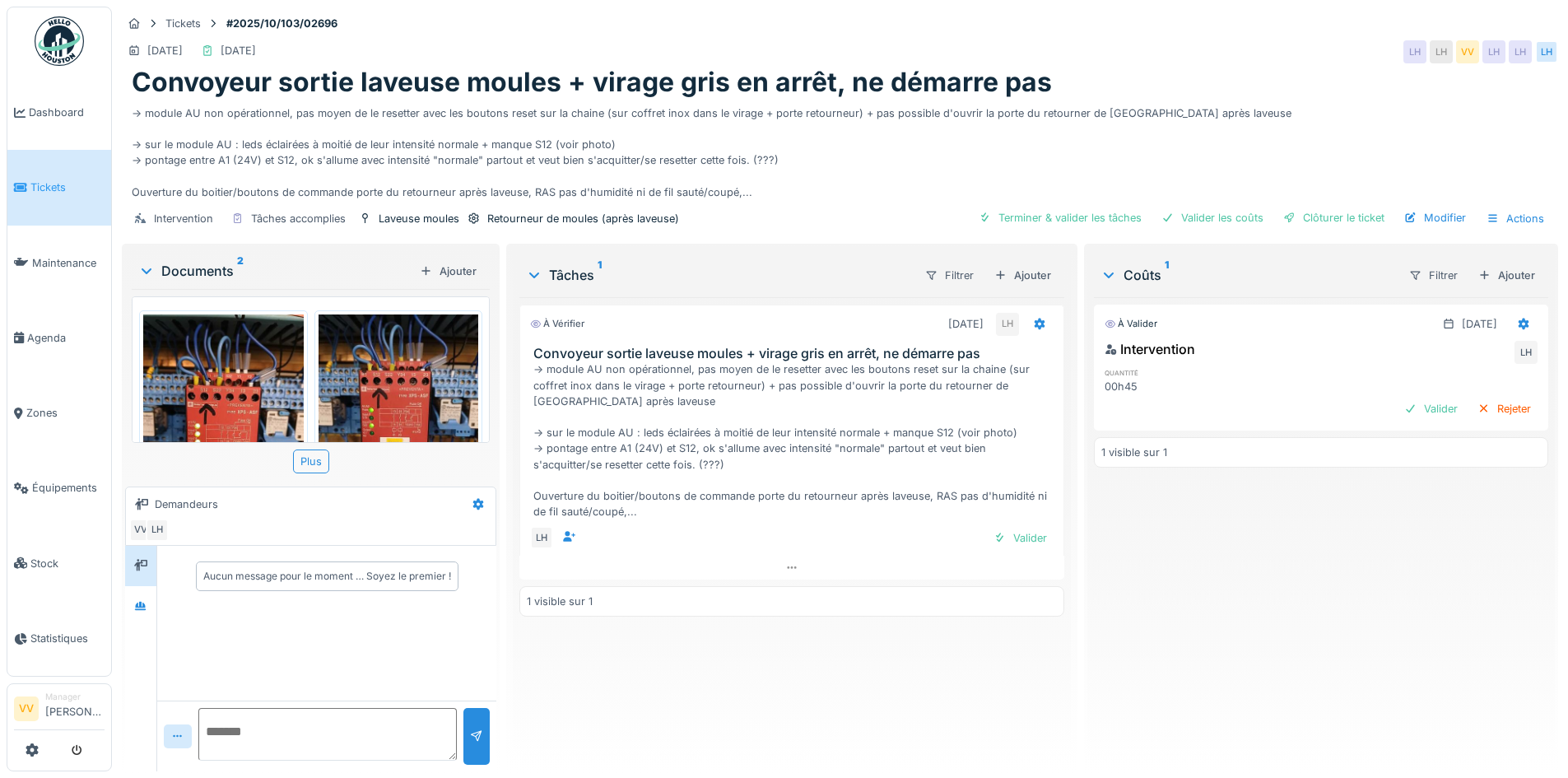
scroll to position [13, 0]
click at [227, 388] on img at bounding box center [223, 421] width 160 height 214
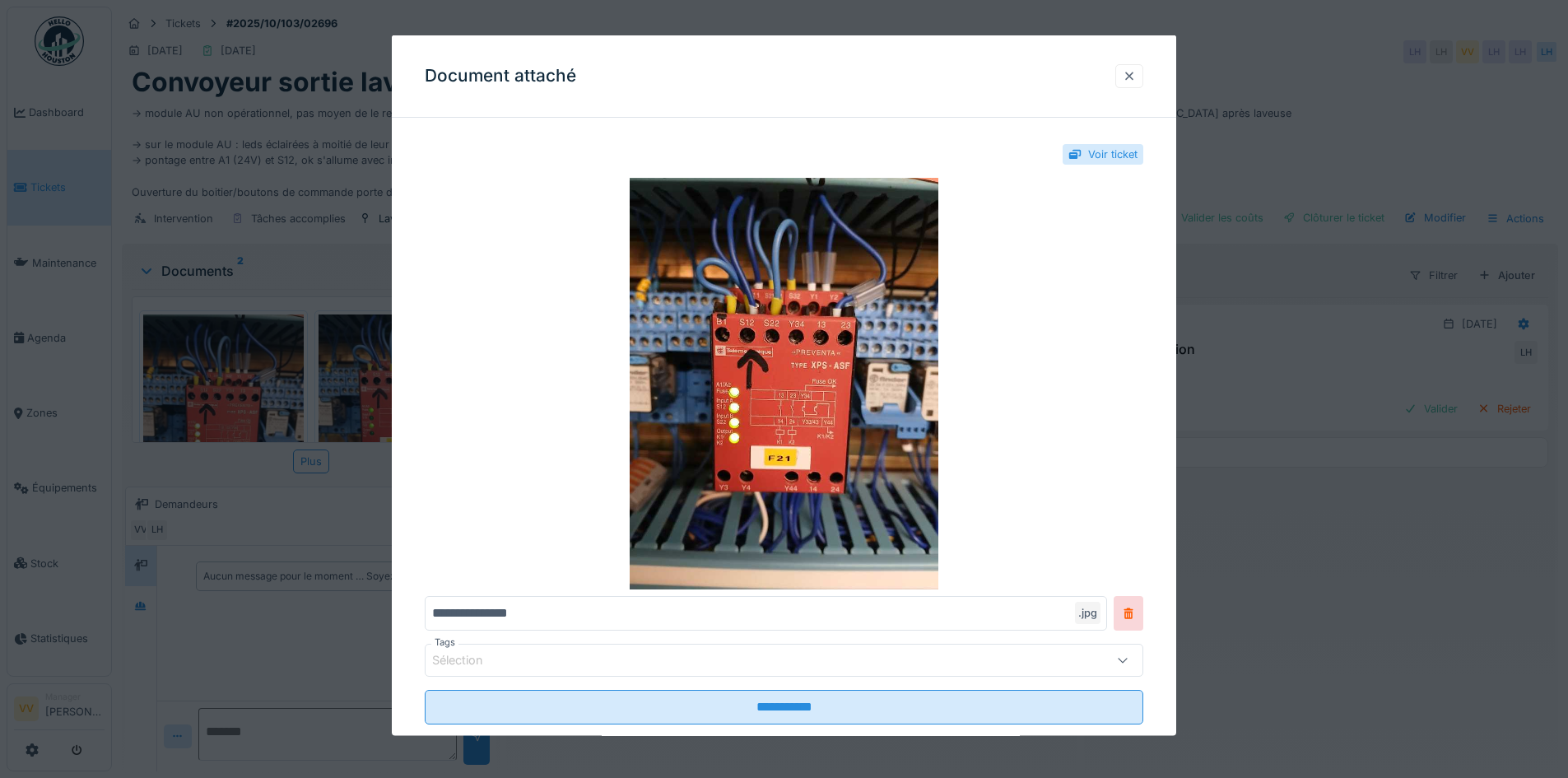
click at [1143, 72] on div at bounding box center [1129, 75] width 28 height 24
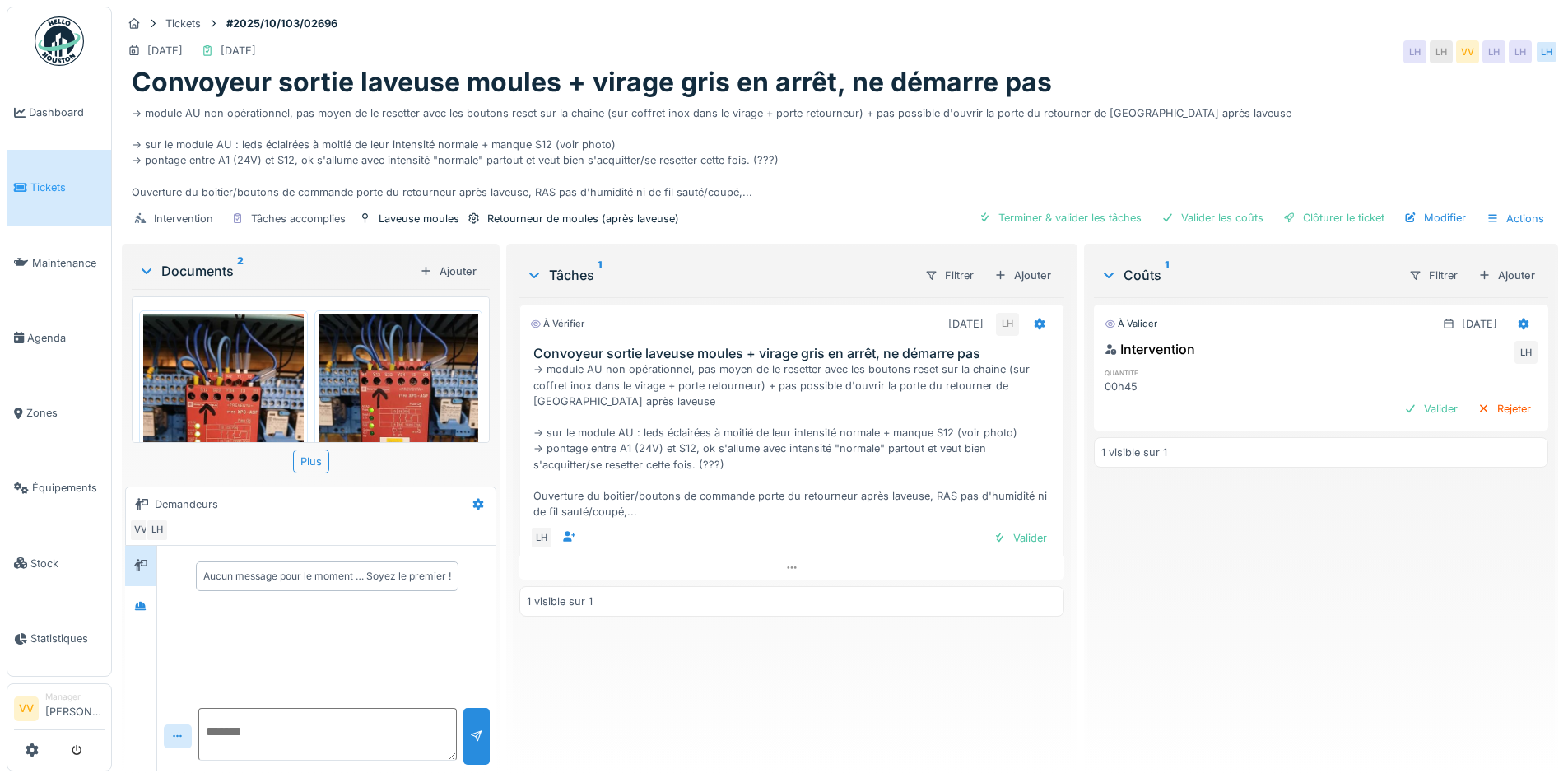
click at [387, 359] on img at bounding box center [398, 421] width 160 height 214
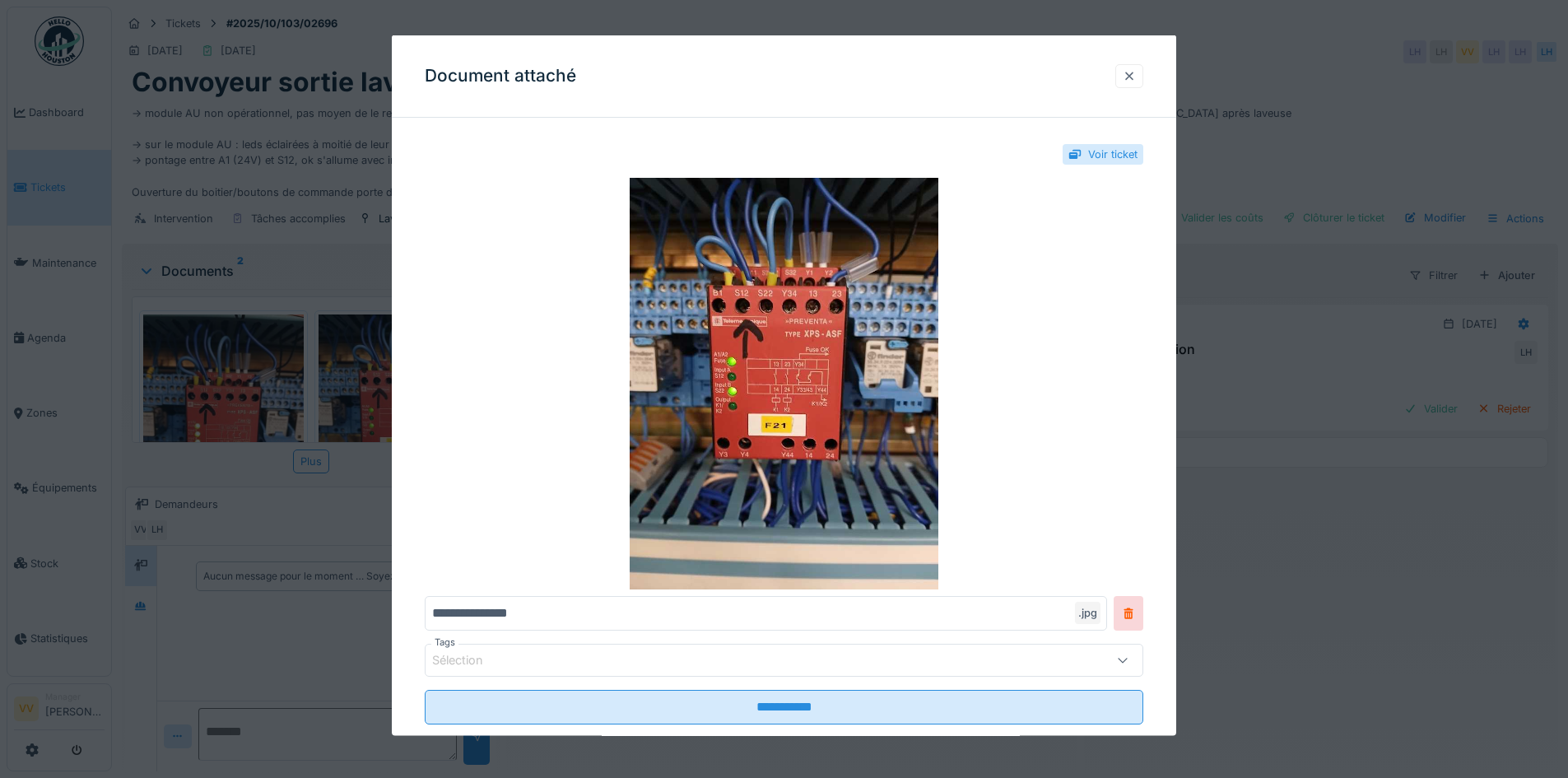
click at [1136, 71] on div at bounding box center [1129, 75] width 14 height 15
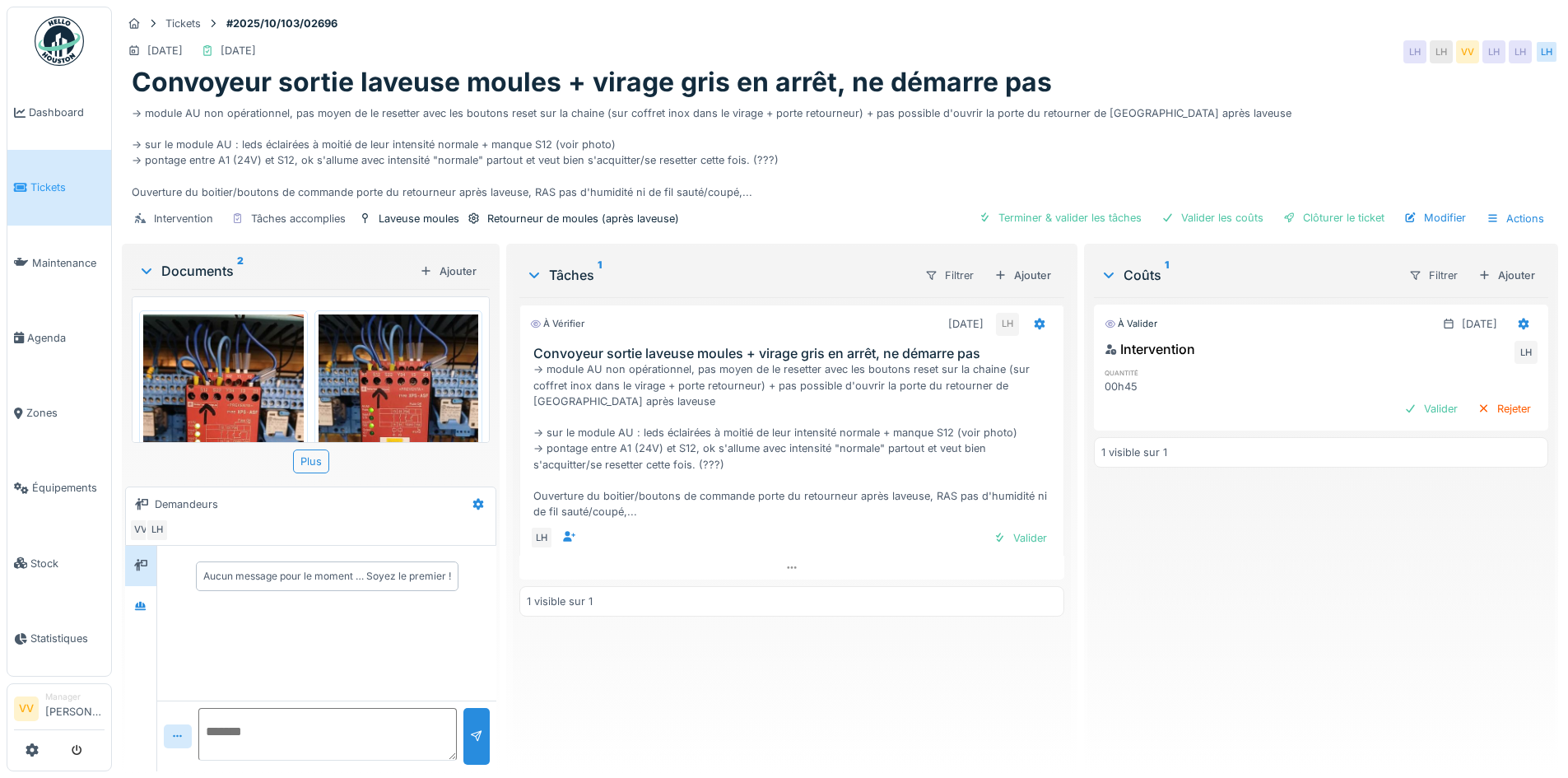
scroll to position [0, 0]
click at [58, 184] on span "Tickets" at bounding box center [68, 187] width 74 height 15
